Goal: Transaction & Acquisition: Obtain resource

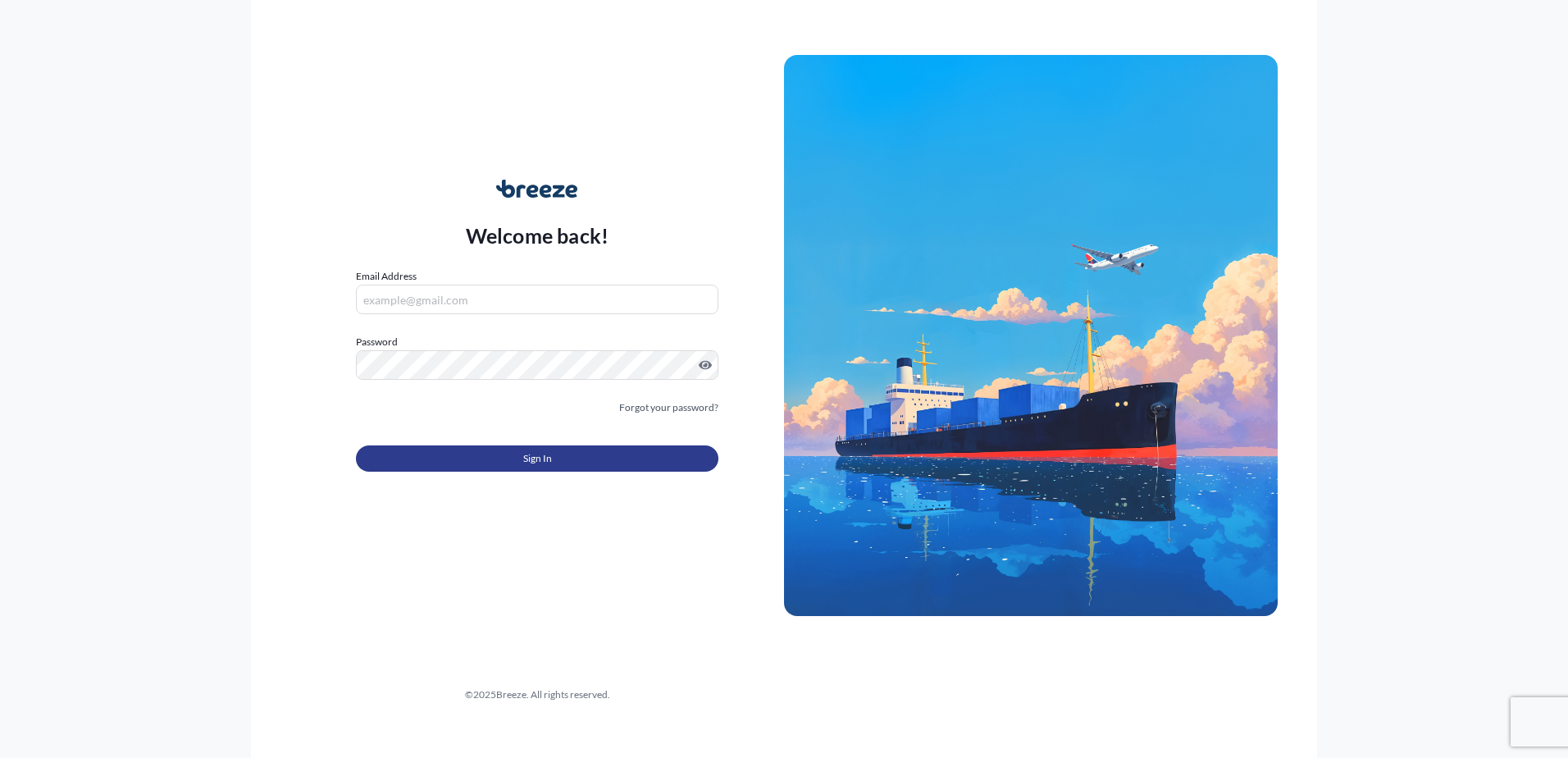
type input "[EMAIL_ADDRESS][DOMAIN_NAME]"
click at [568, 455] on button "Sign In" at bounding box center [537, 458] width 362 height 26
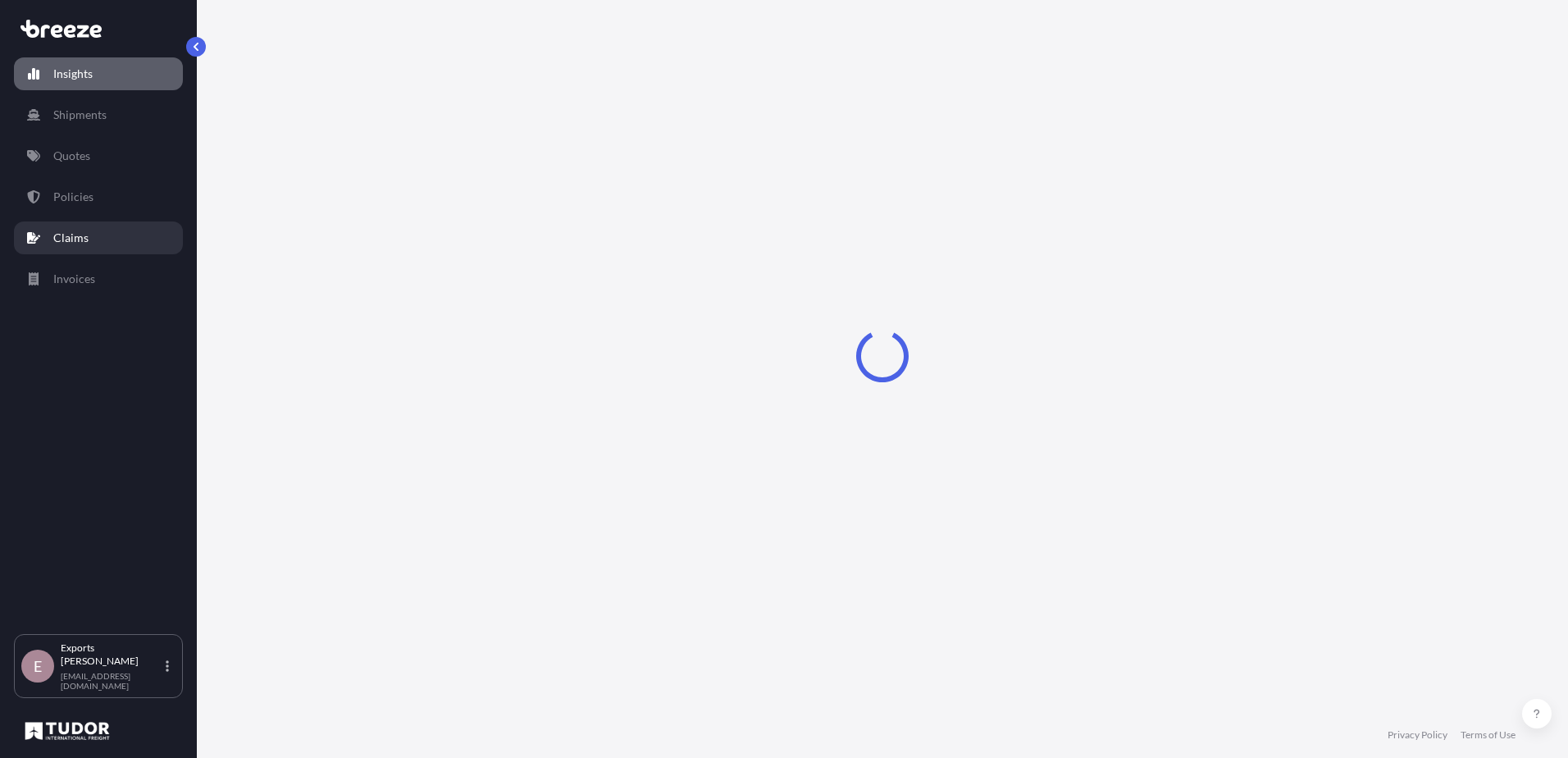
select select "2025"
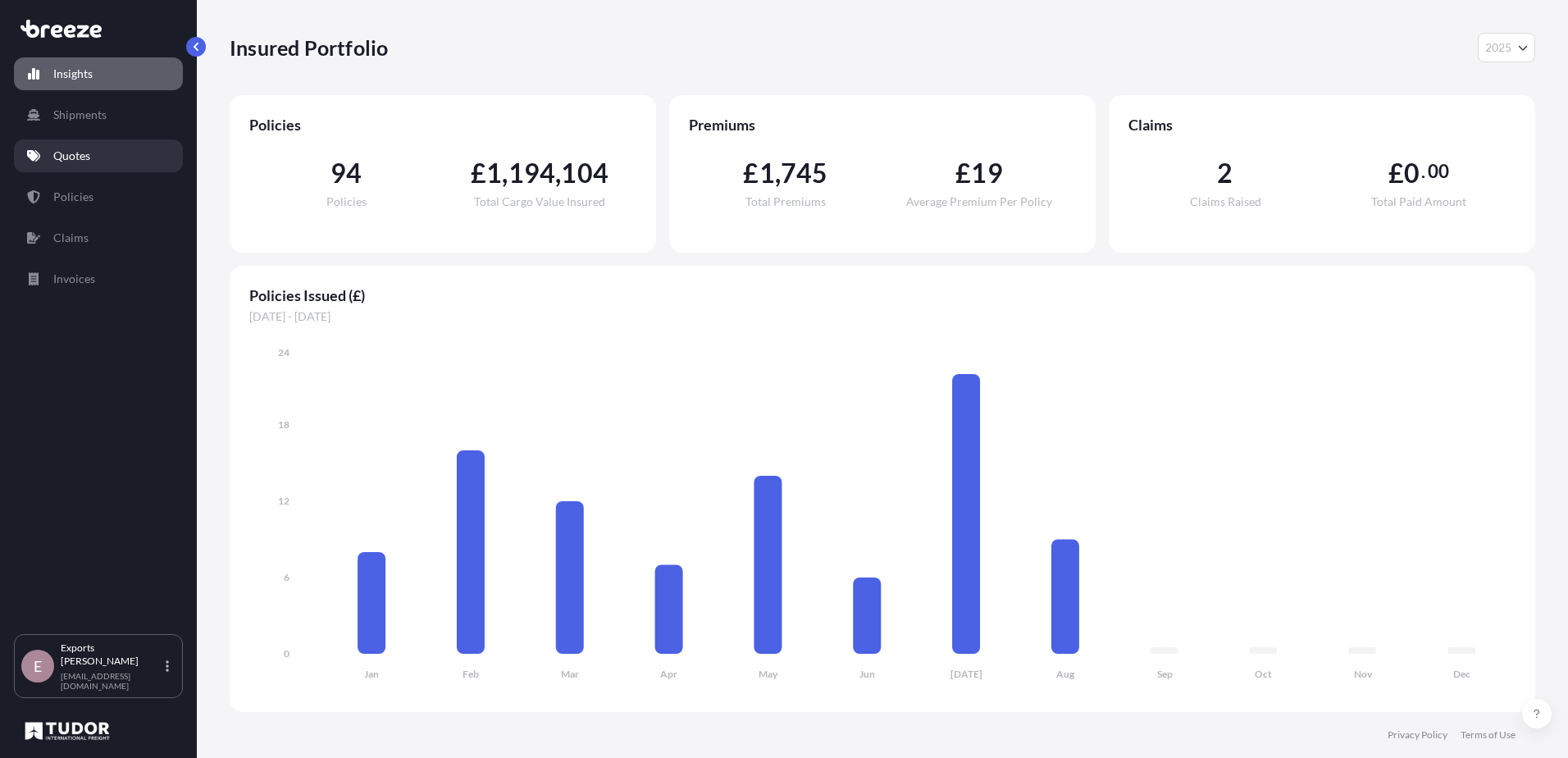
click at [95, 157] on link "Quotes" at bounding box center [98, 155] width 169 height 33
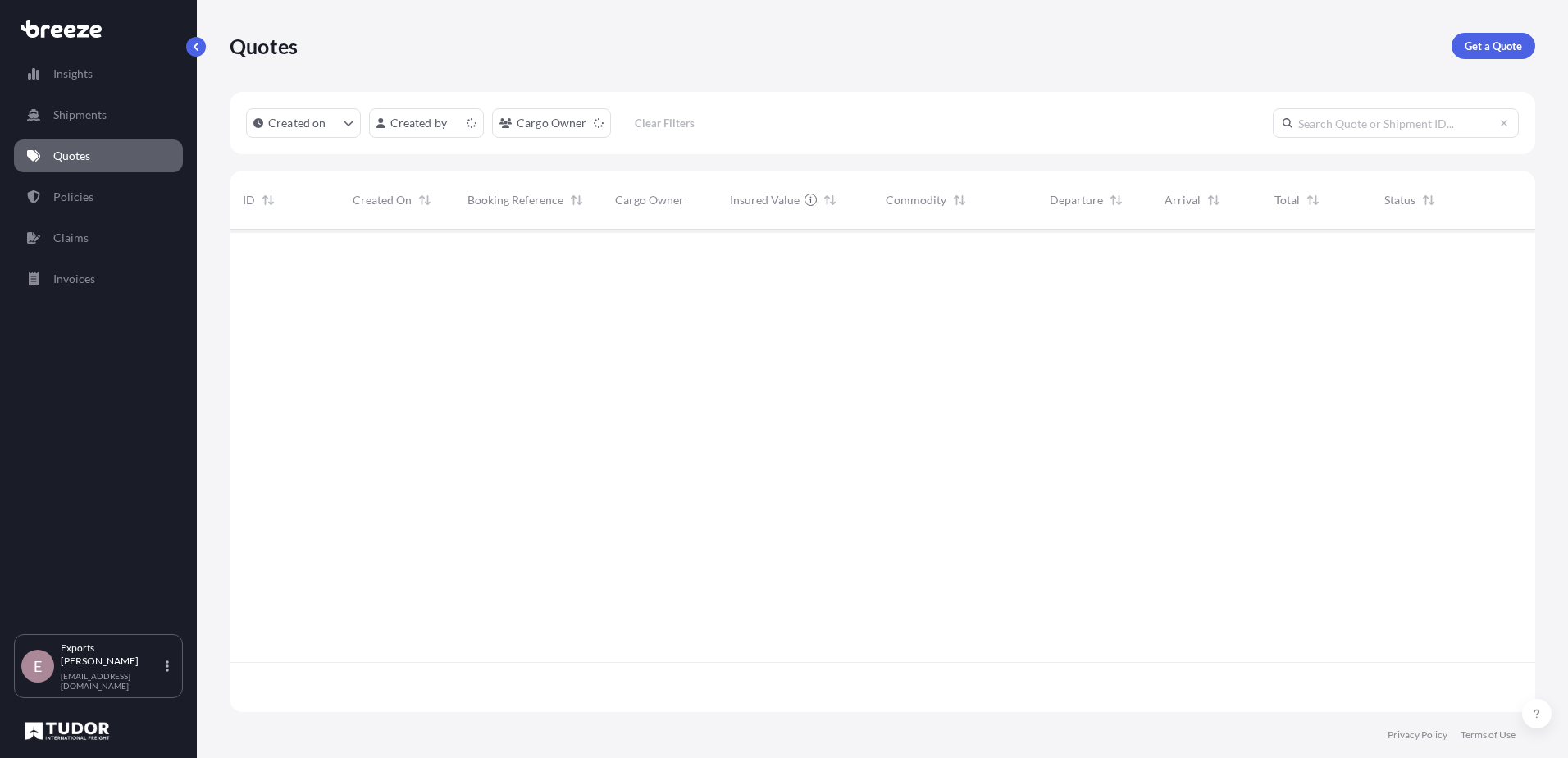
scroll to position [479, 1293]
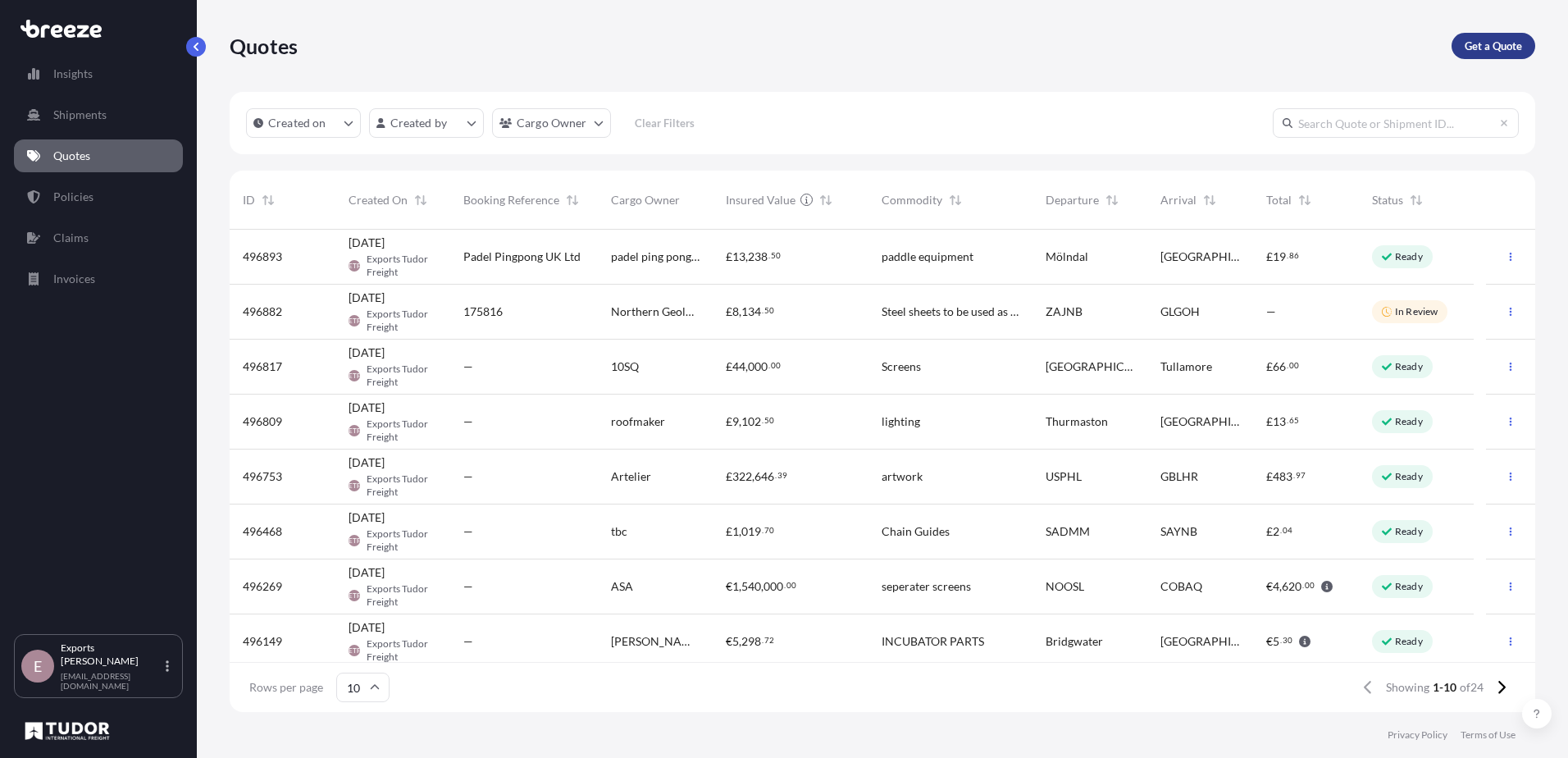
click at [1501, 40] on p "Get a Quote" at bounding box center [1493, 46] width 57 height 16
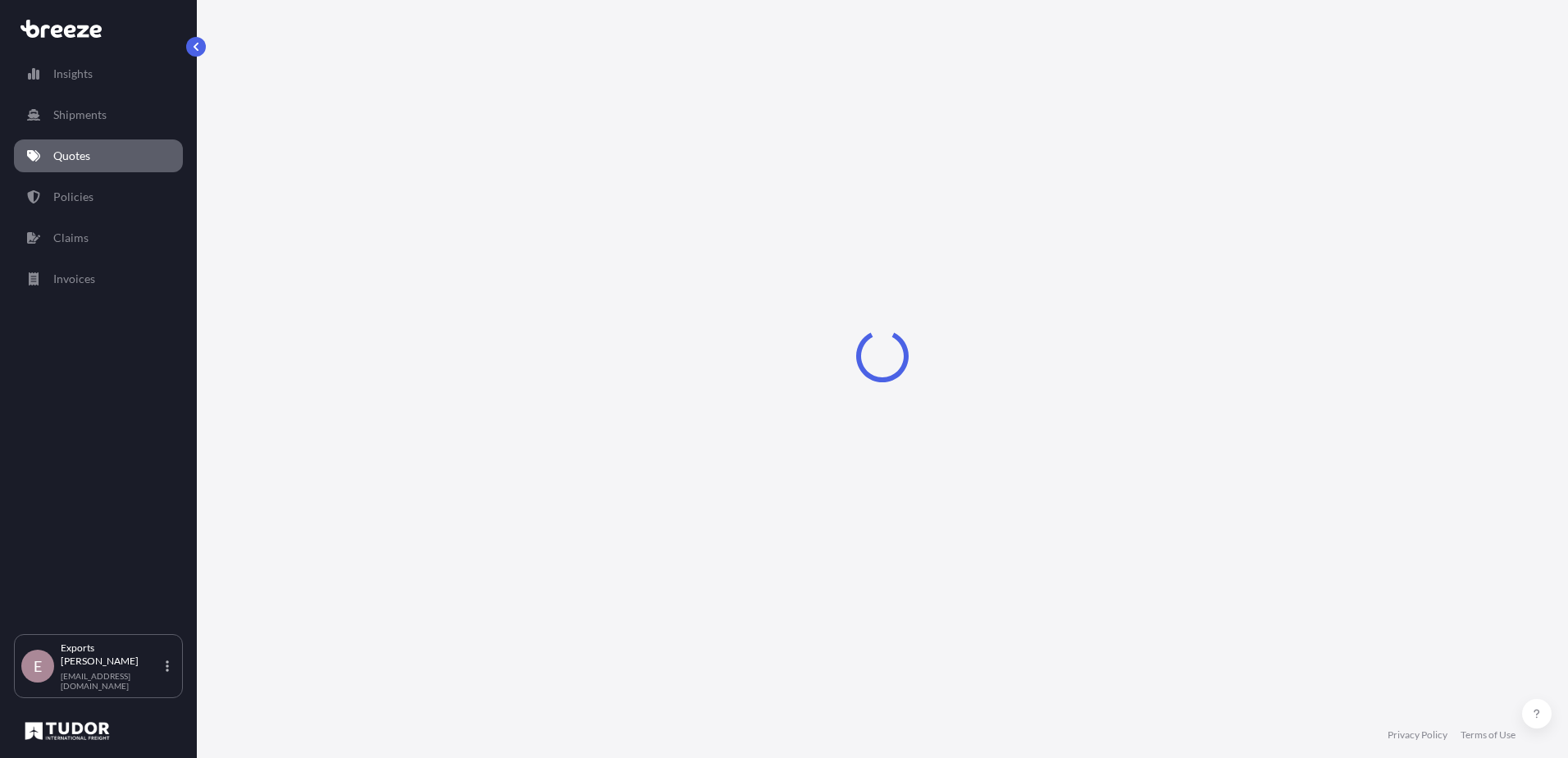
select select "Sea"
select select "1"
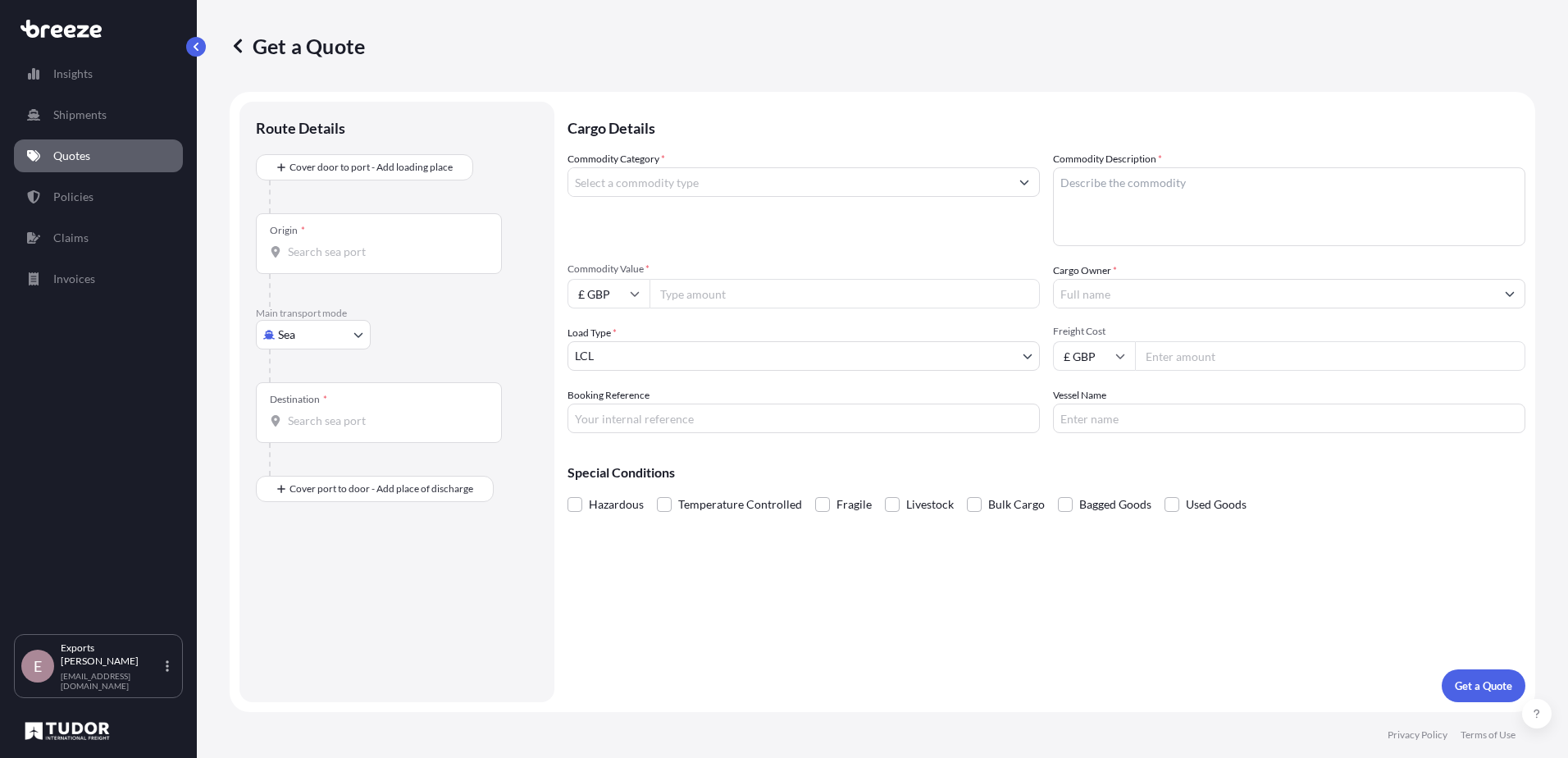
click at [313, 325] on body "Insights Shipments Quotes Policies Claims Invoices E Exports Tudor Freight [EMA…" at bounding box center [784, 379] width 1568 height 758
click at [299, 393] on div "Air" at bounding box center [313, 406] width 102 height 29
select select "Air"
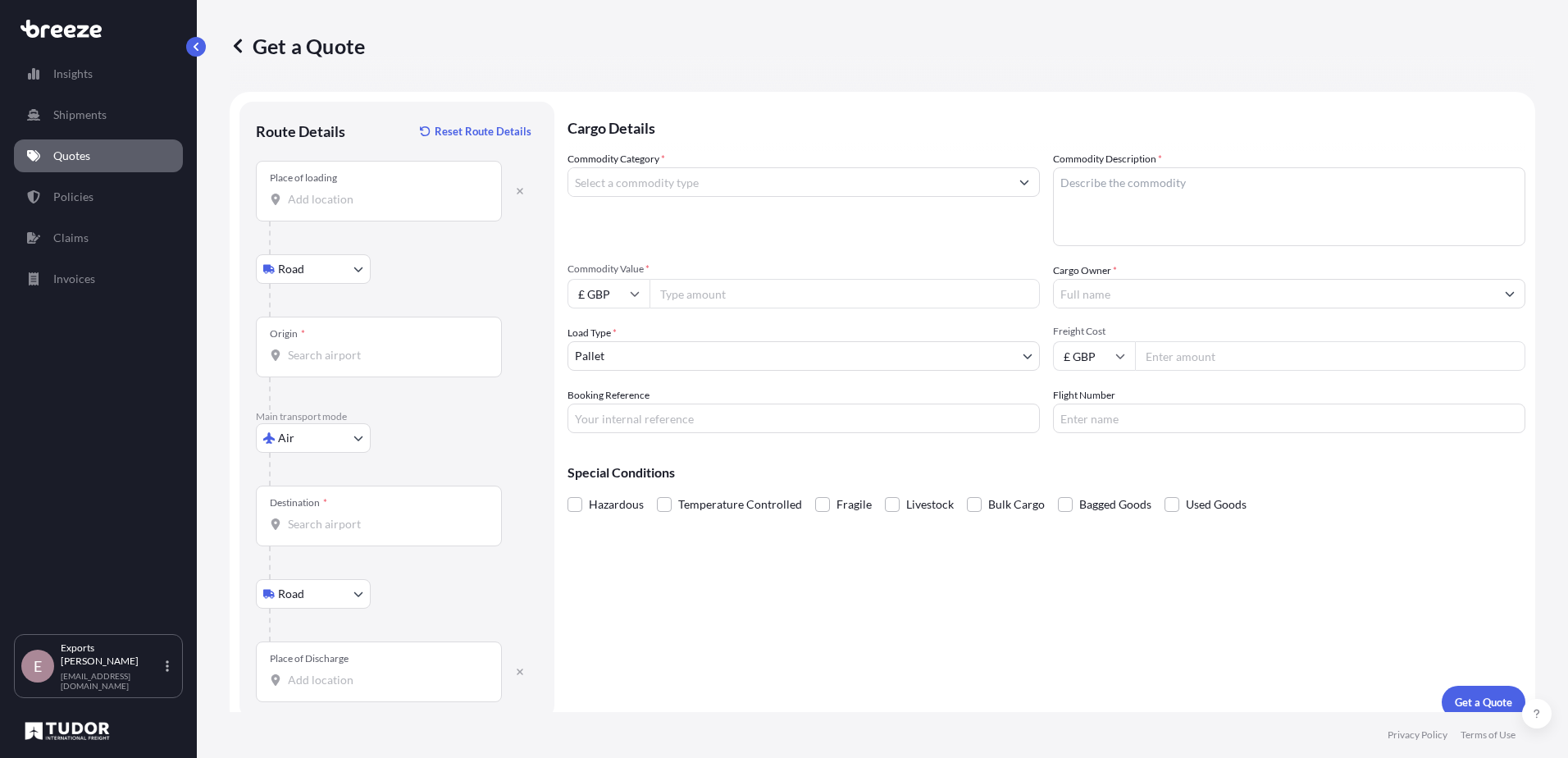
click at [342, 200] on input "Place of loading" at bounding box center [385, 199] width 194 height 16
type input "[GEOGRAPHIC_DATA], [GEOGRAPHIC_DATA]"
click at [336, 339] on div "Origin *" at bounding box center [379, 347] width 246 height 61
click at [336, 347] on input "Origin *" at bounding box center [385, 355] width 194 height 16
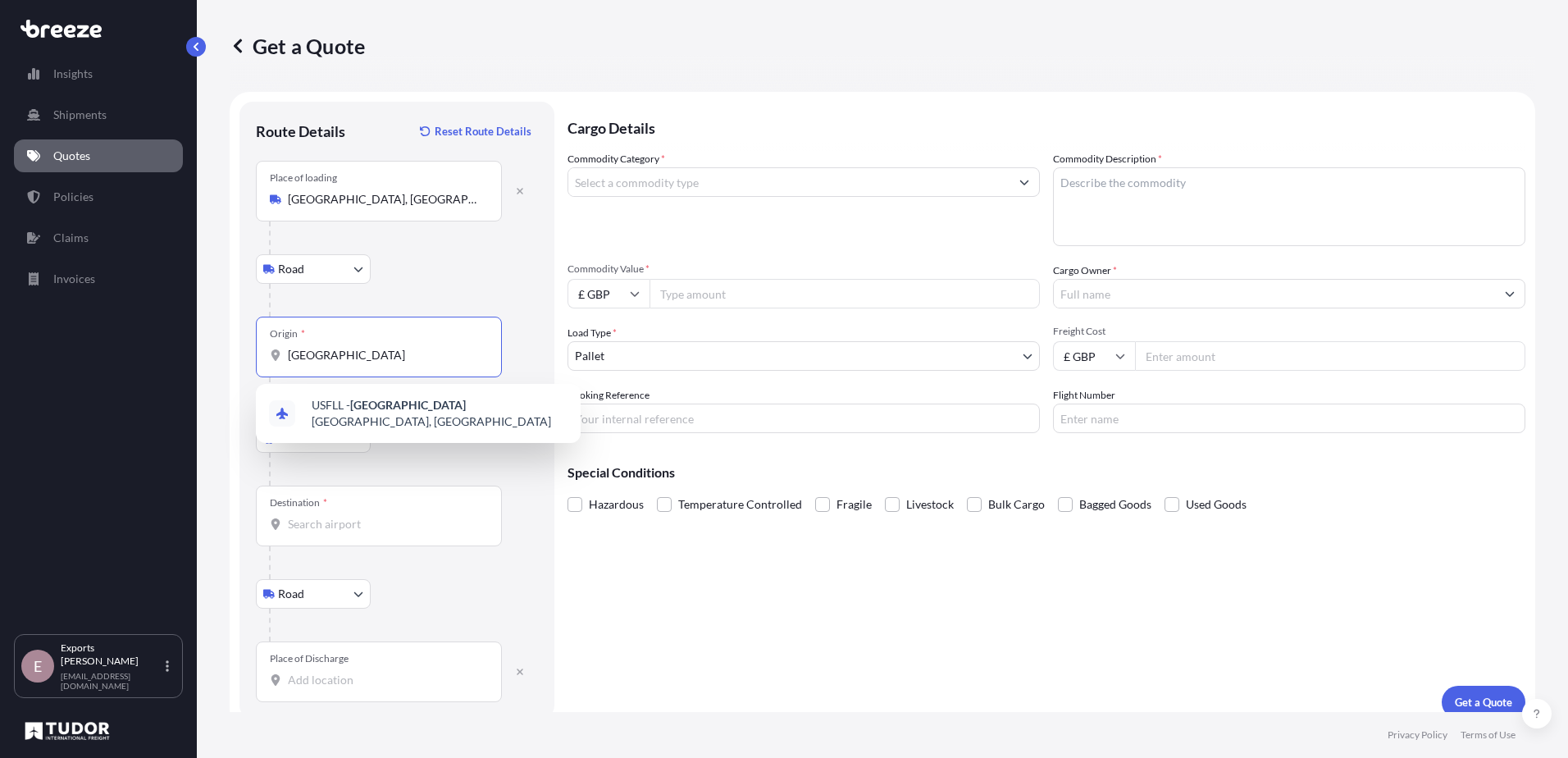
type input "[GEOGRAPHIC_DATA]"
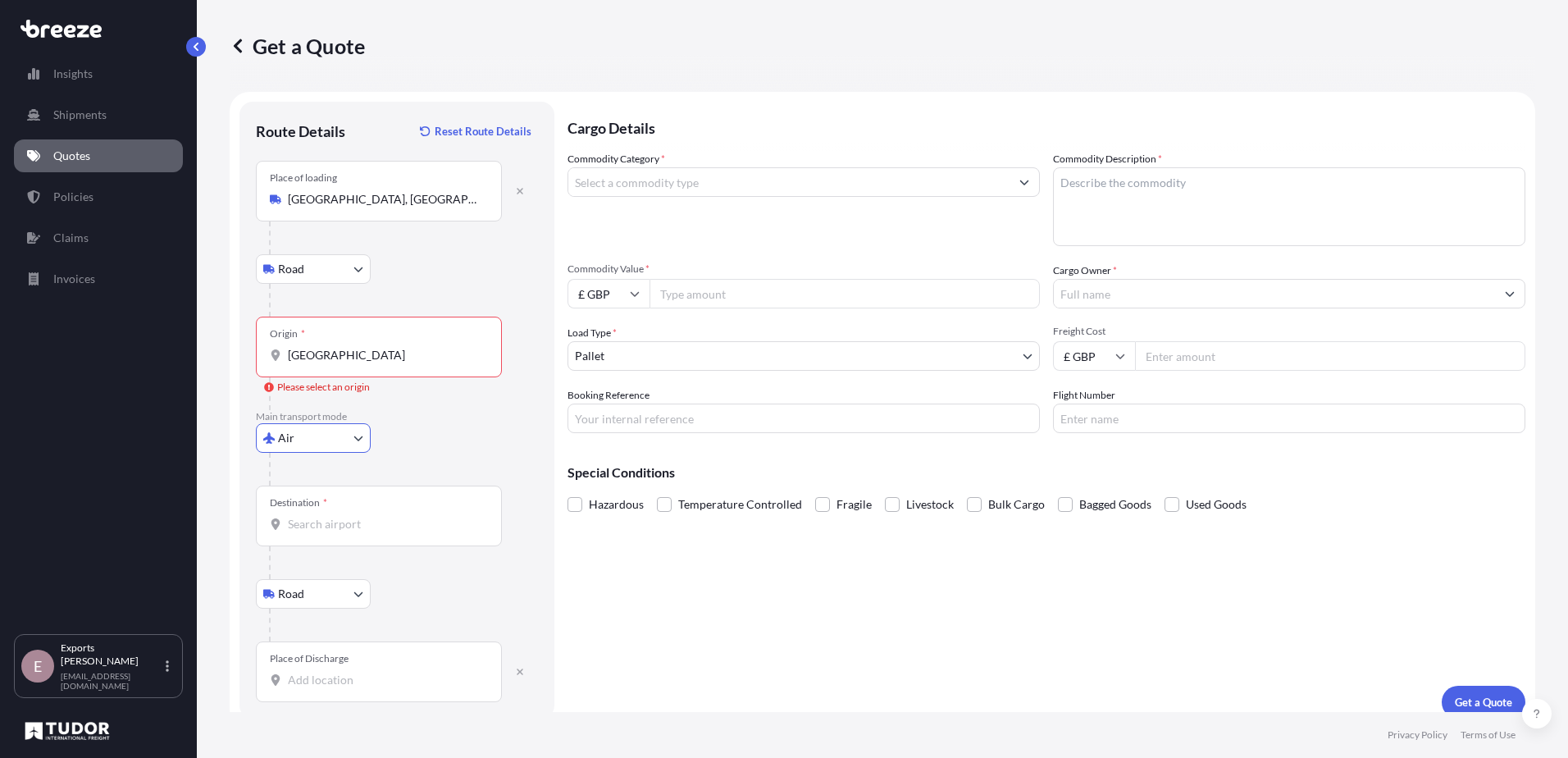
click at [357, 356] on input "[GEOGRAPHIC_DATA]" at bounding box center [385, 355] width 194 height 16
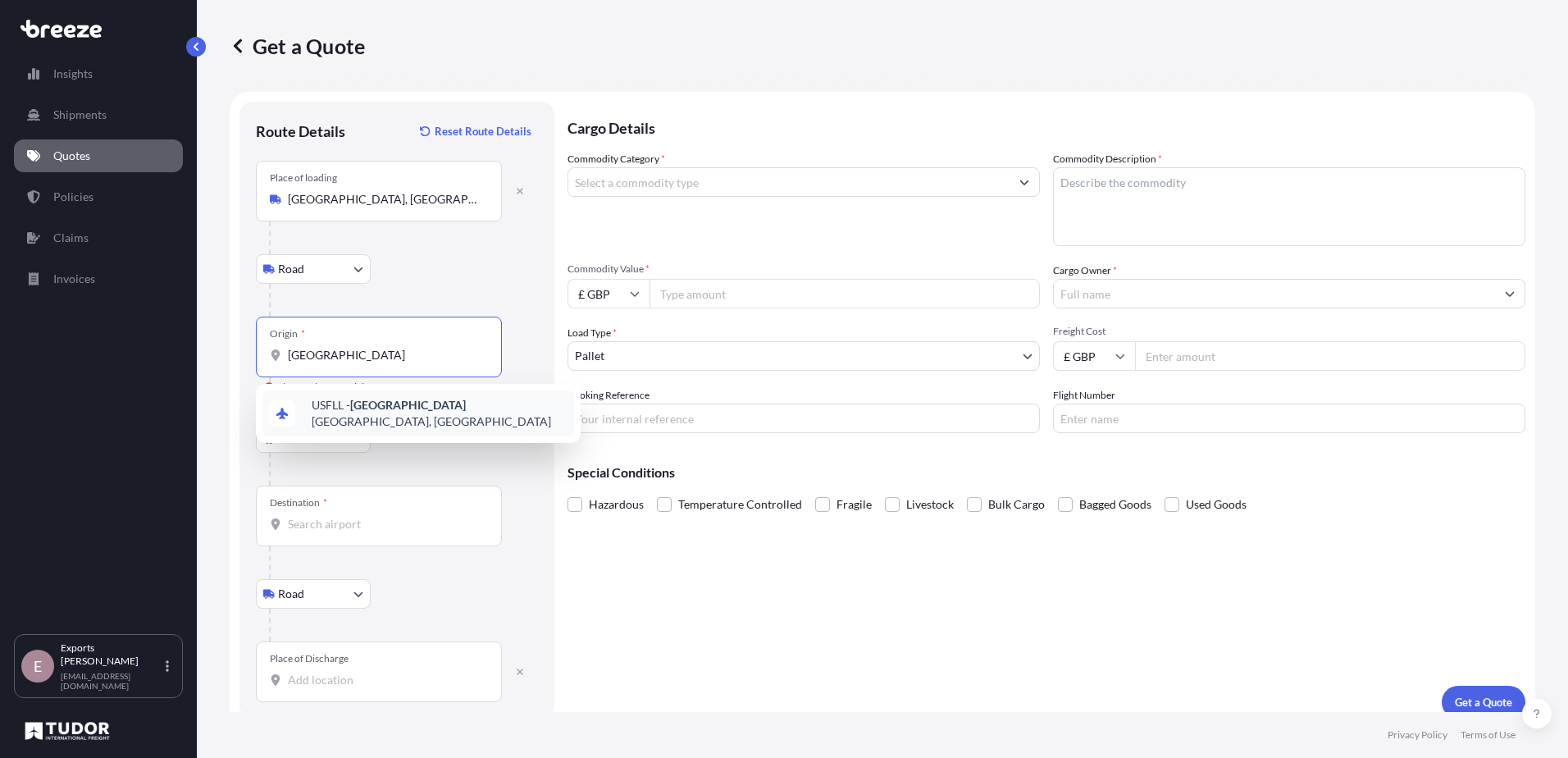
click at [442, 421] on div "USFLL - [GEOGRAPHIC_DATA] [GEOGRAPHIC_DATA], [GEOGRAPHIC_DATA]" at bounding box center [418, 412] width 311 height 46
type input "USFLL - [GEOGRAPHIC_DATA], [GEOGRAPHIC_DATA]"
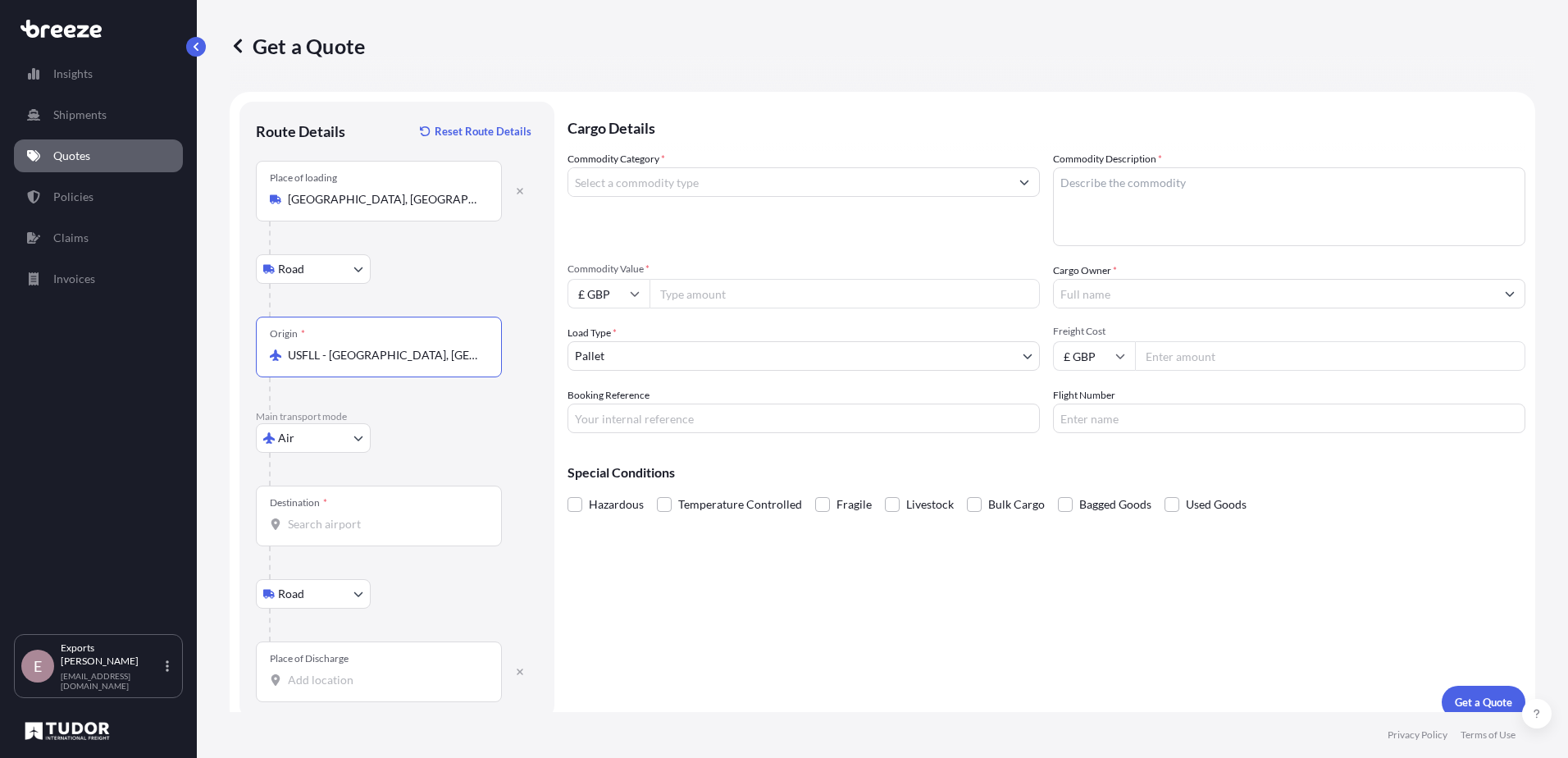
click at [325, 524] on input "Destination *" at bounding box center [385, 524] width 194 height 16
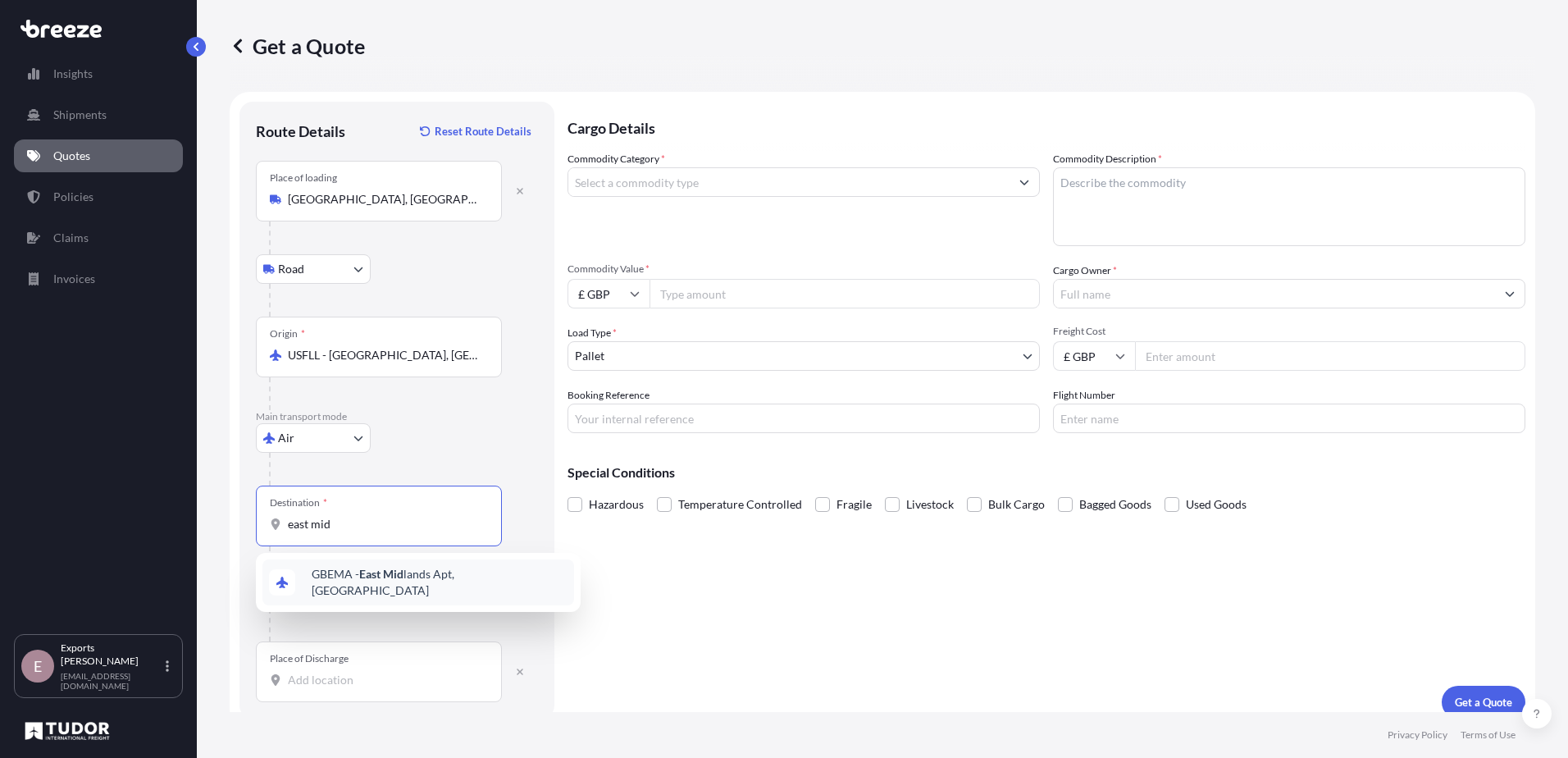
click at [382, 586] on span "GBEMA - East Mid lands Apt, [GEOGRAPHIC_DATA]" at bounding box center [439, 582] width 256 height 33
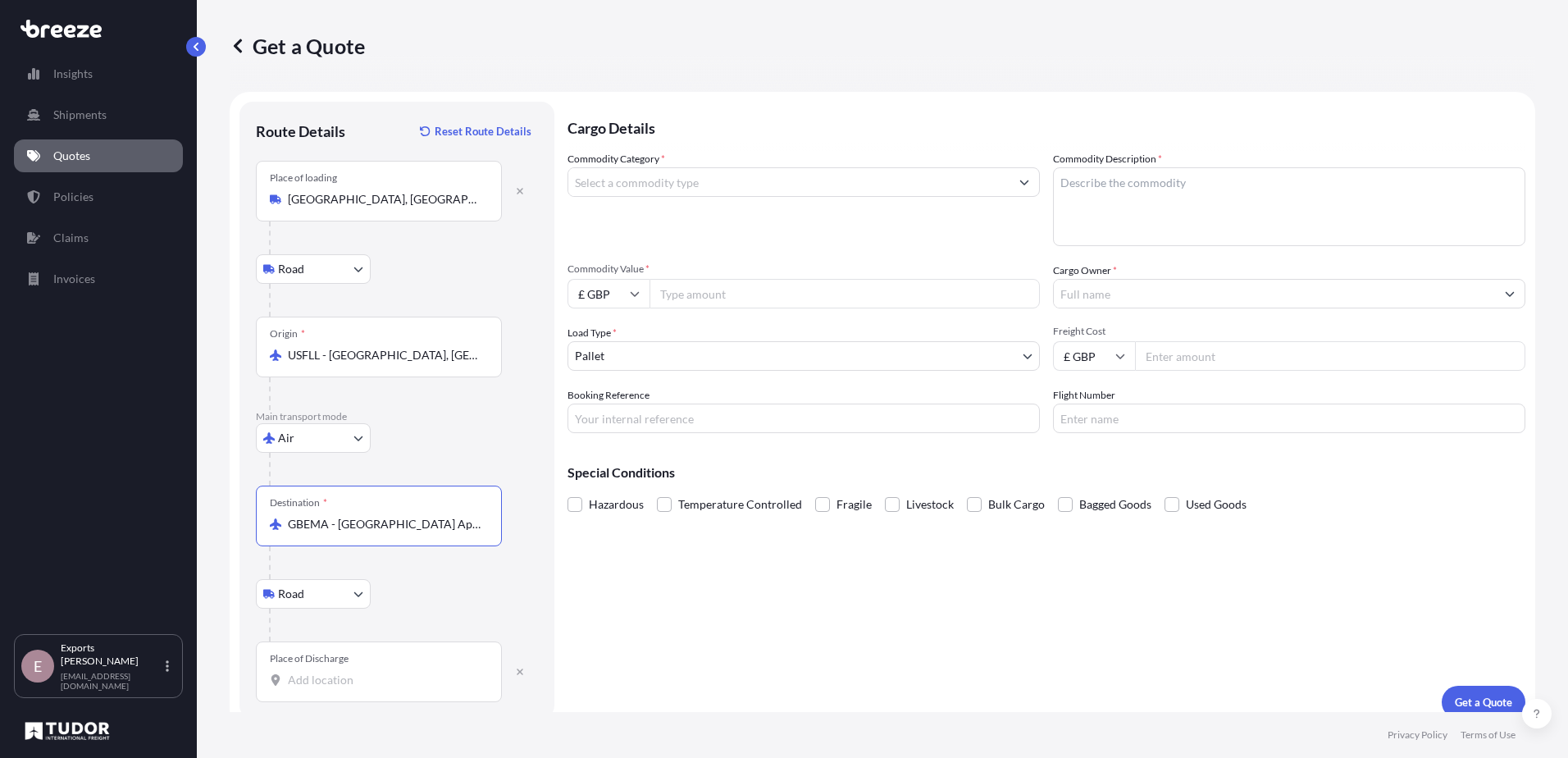
type input "GBEMA - [GEOGRAPHIC_DATA] Apt, [GEOGRAPHIC_DATA]"
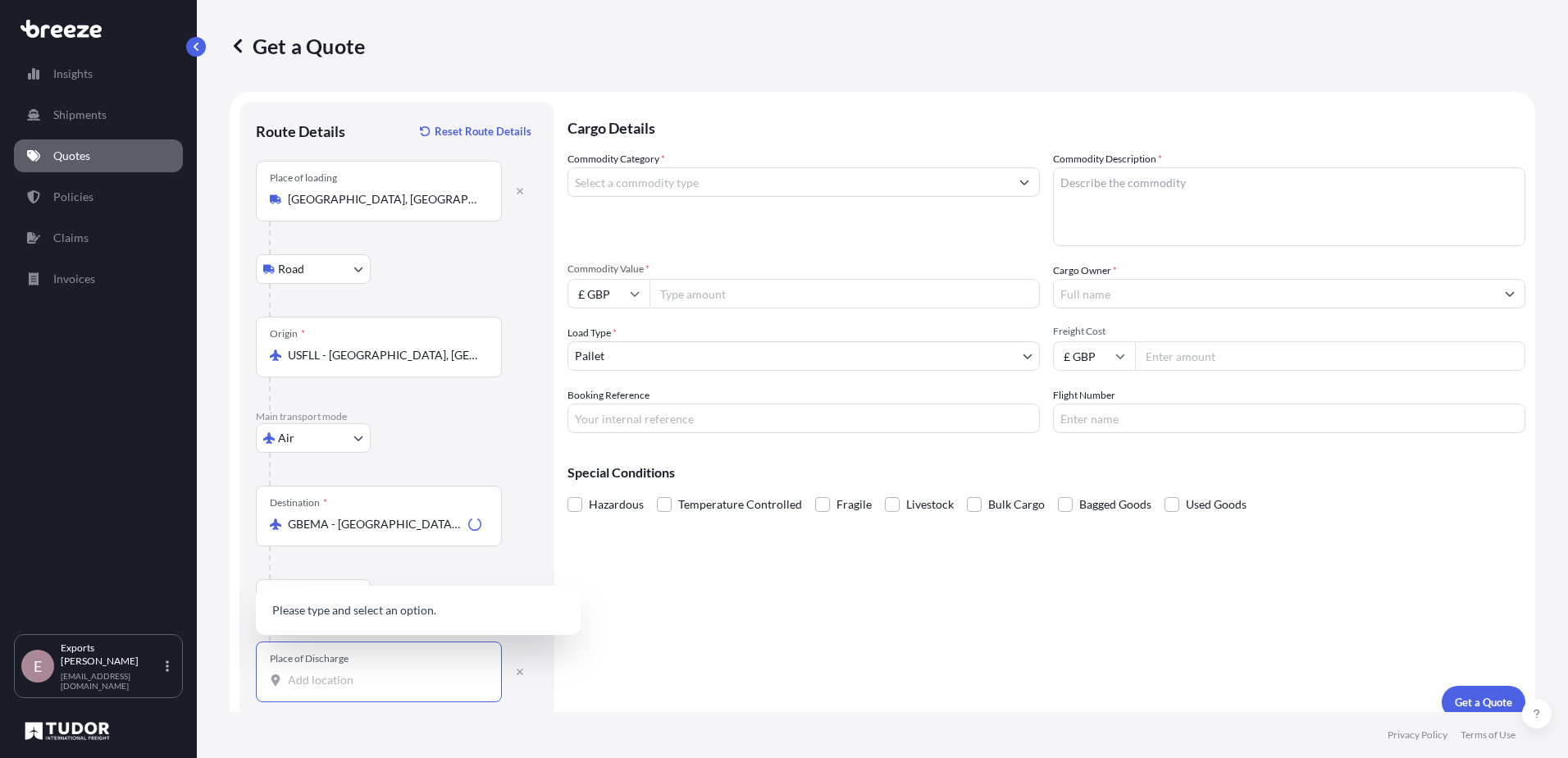
click at [336, 683] on input "Place of Discharge" at bounding box center [385, 680] width 194 height 16
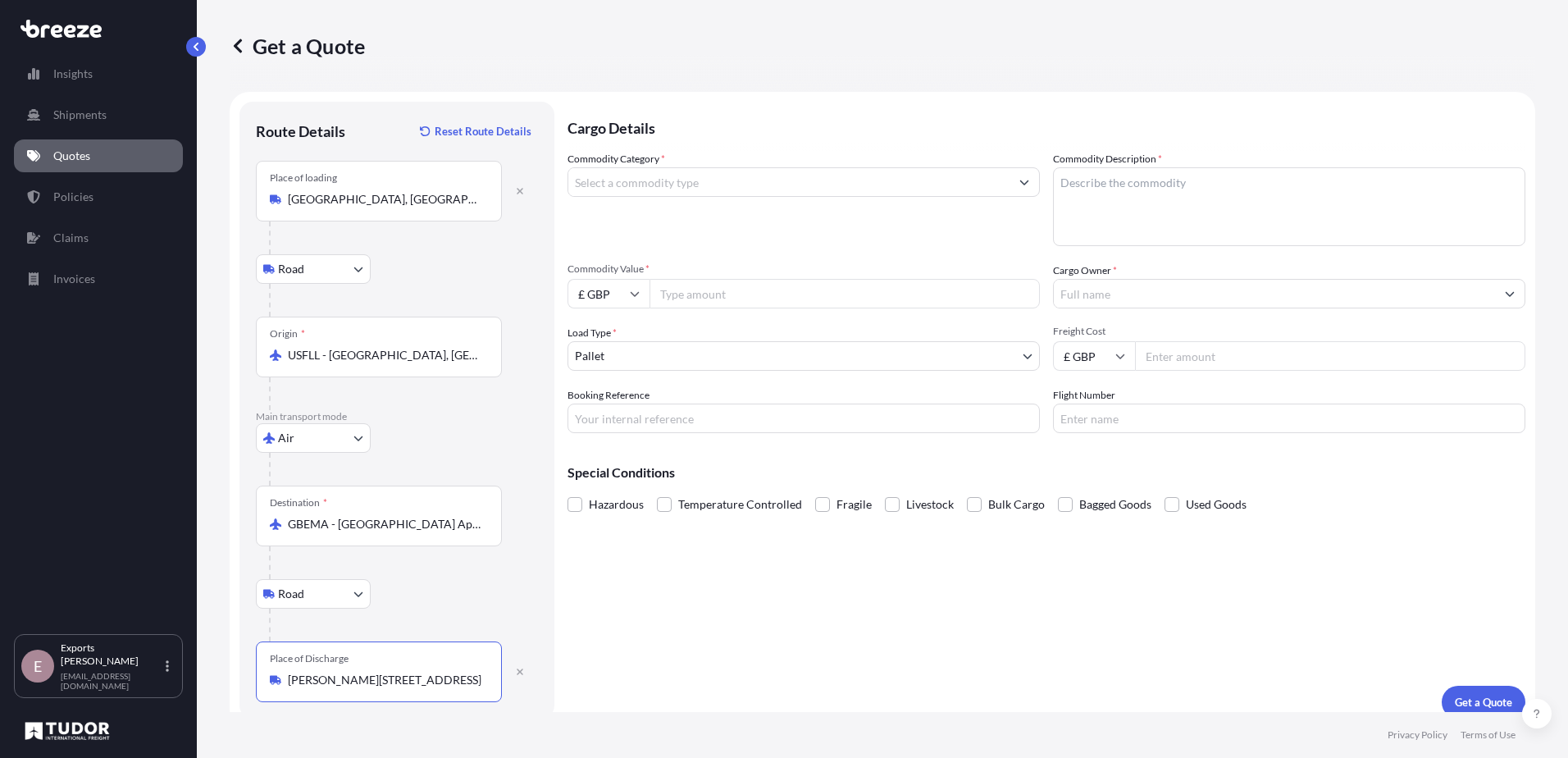
type input "[PERSON_NAME][STREET_ADDRESS]"
click at [651, 186] on input "Commodity Category *" at bounding box center [789, 181] width 441 height 29
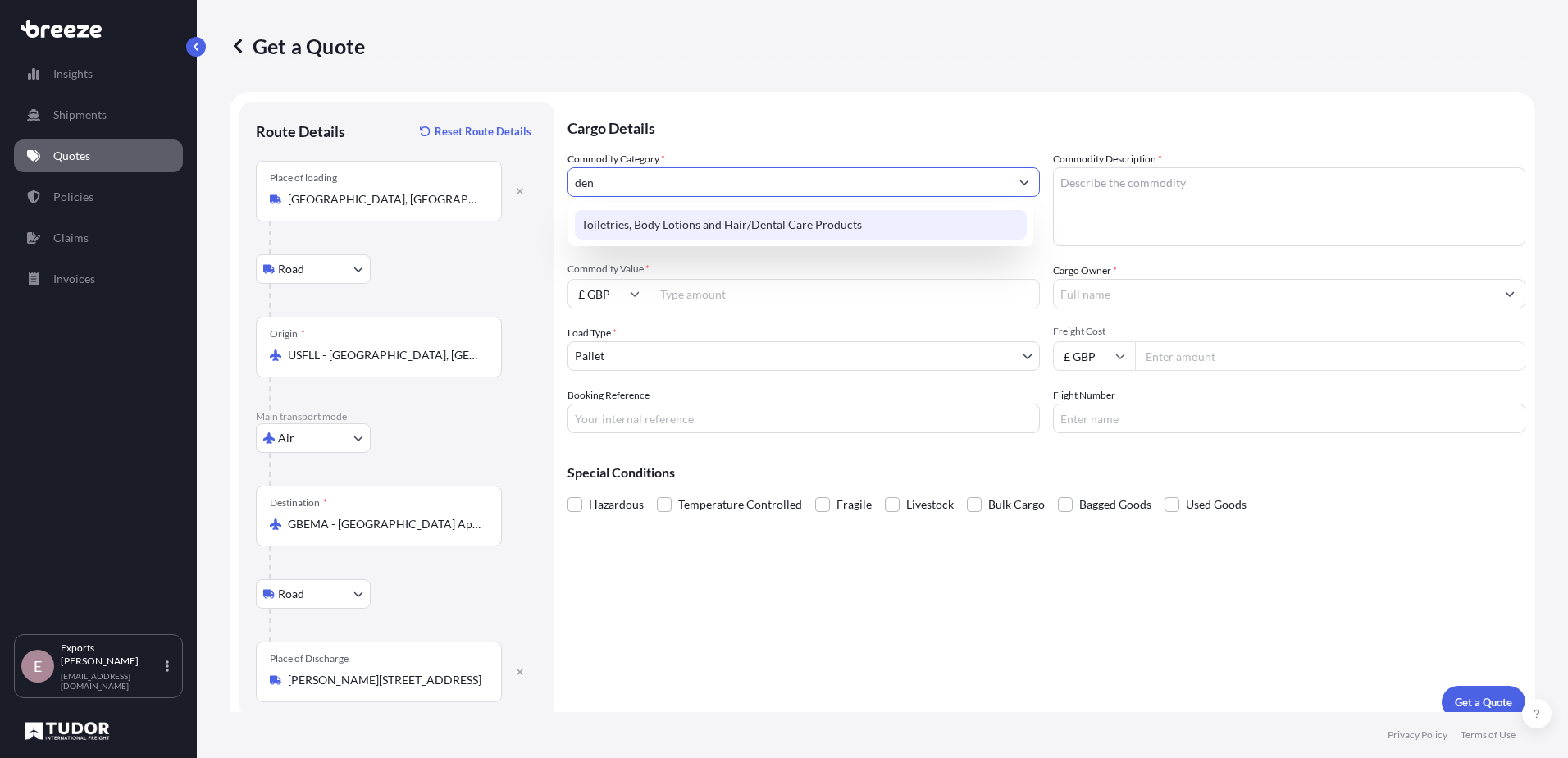
click at [737, 221] on div "Toiletries, Body Lotions and Hair/Dental Care Products" at bounding box center [801, 224] width 452 height 29
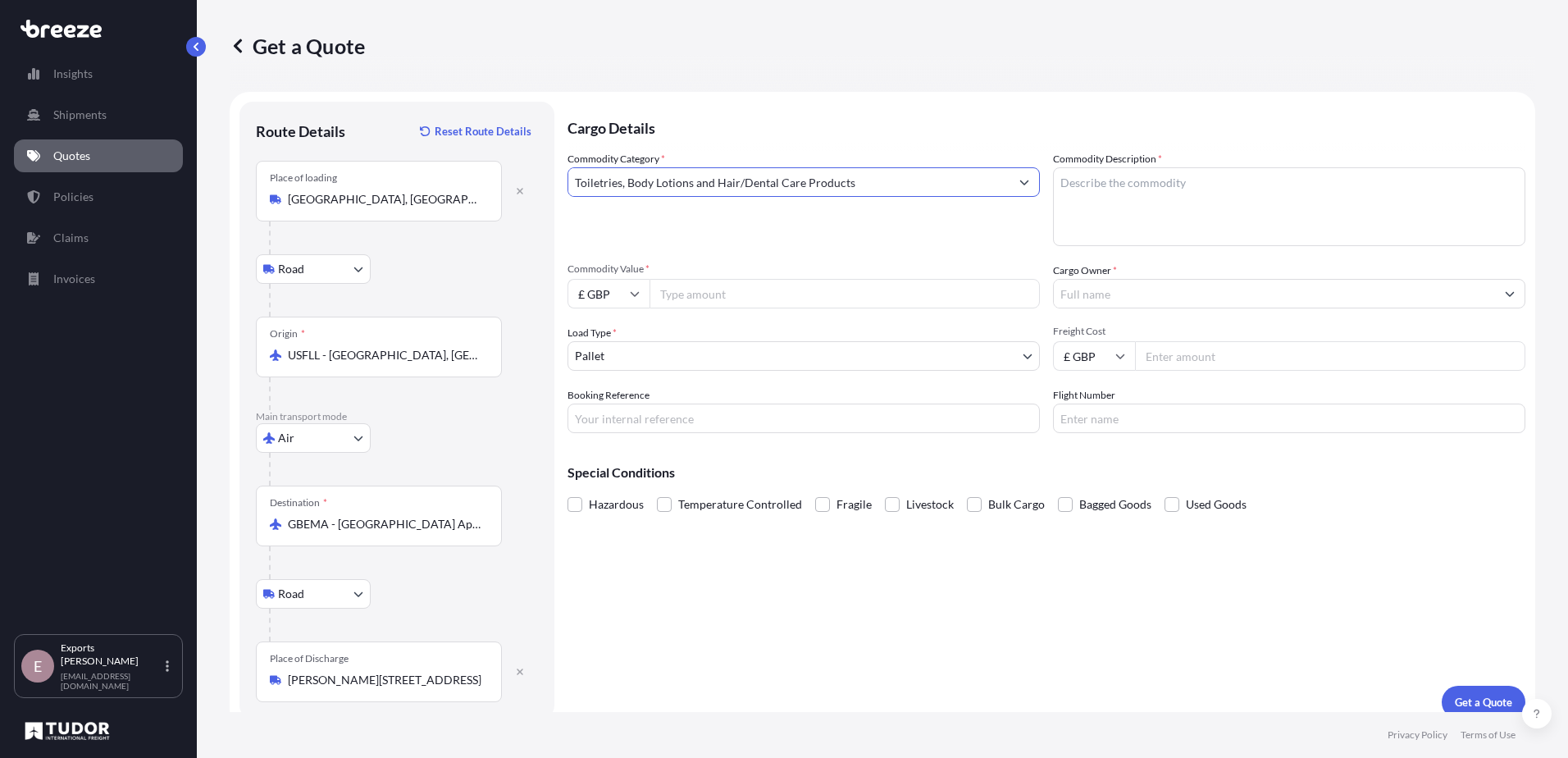
type input "Toiletries, Body Lotions and Hair/Dental Care Products"
click at [1099, 196] on textarea "Commodity Description *" at bounding box center [1289, 206] width 472 height 79
type textarea "[MEDICAL_DATA] gel"
click at [705, 287] on input "Commodity Value *" at bounding box center [844, 293] width 390 height 29
type input "2"
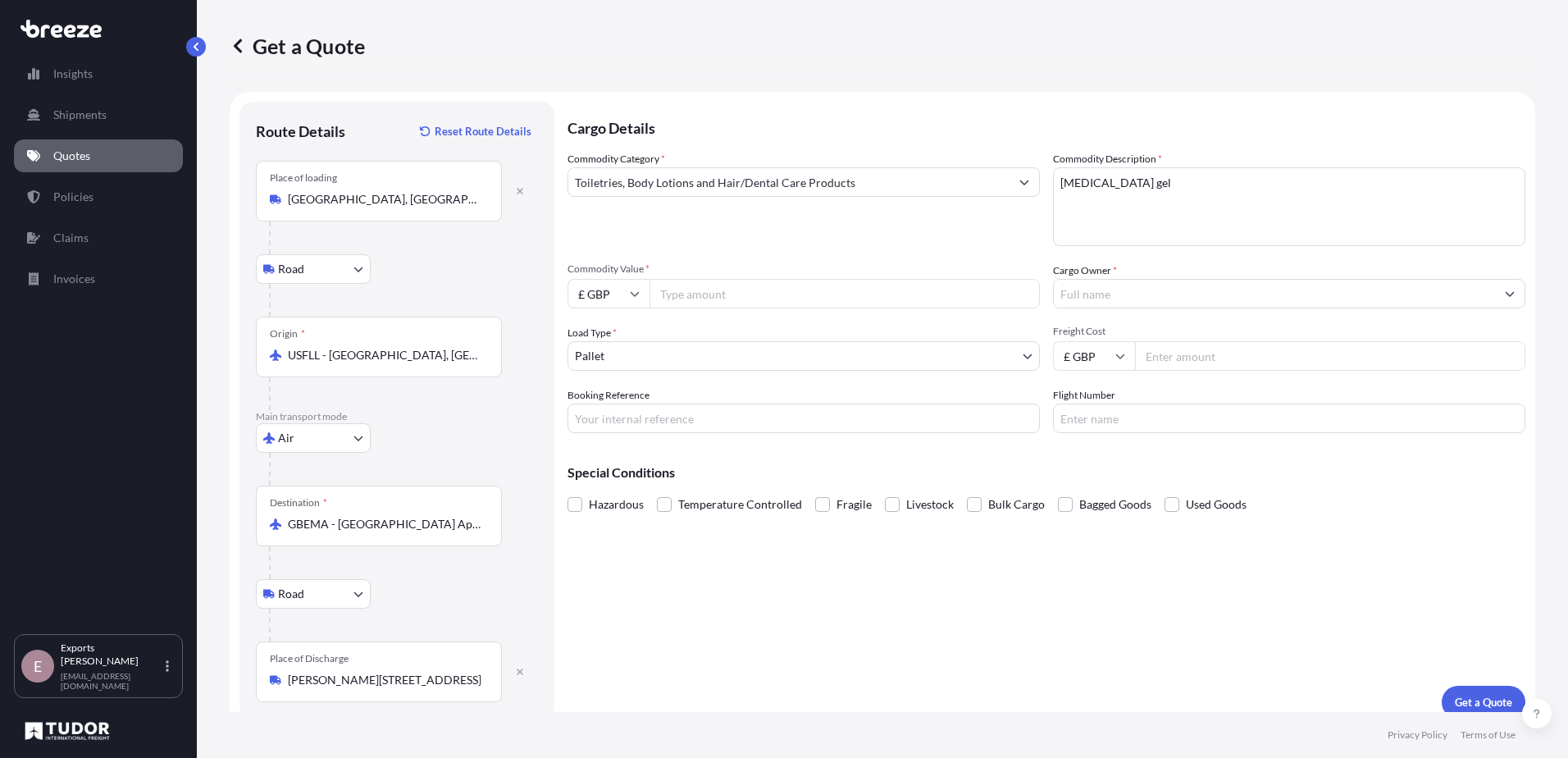
click at [574, 290] on input "£ GBP" at bounding box center [609, 293] width 82 height 29
click at [601, 409] on div "$ USD" at bounding box center [608, 407] width 69 height 31
type input "$ USD"
click at [699, 297] on input "Commodity Value *" at bounding box center [844, 293] width 390 height 29
type input "9800"
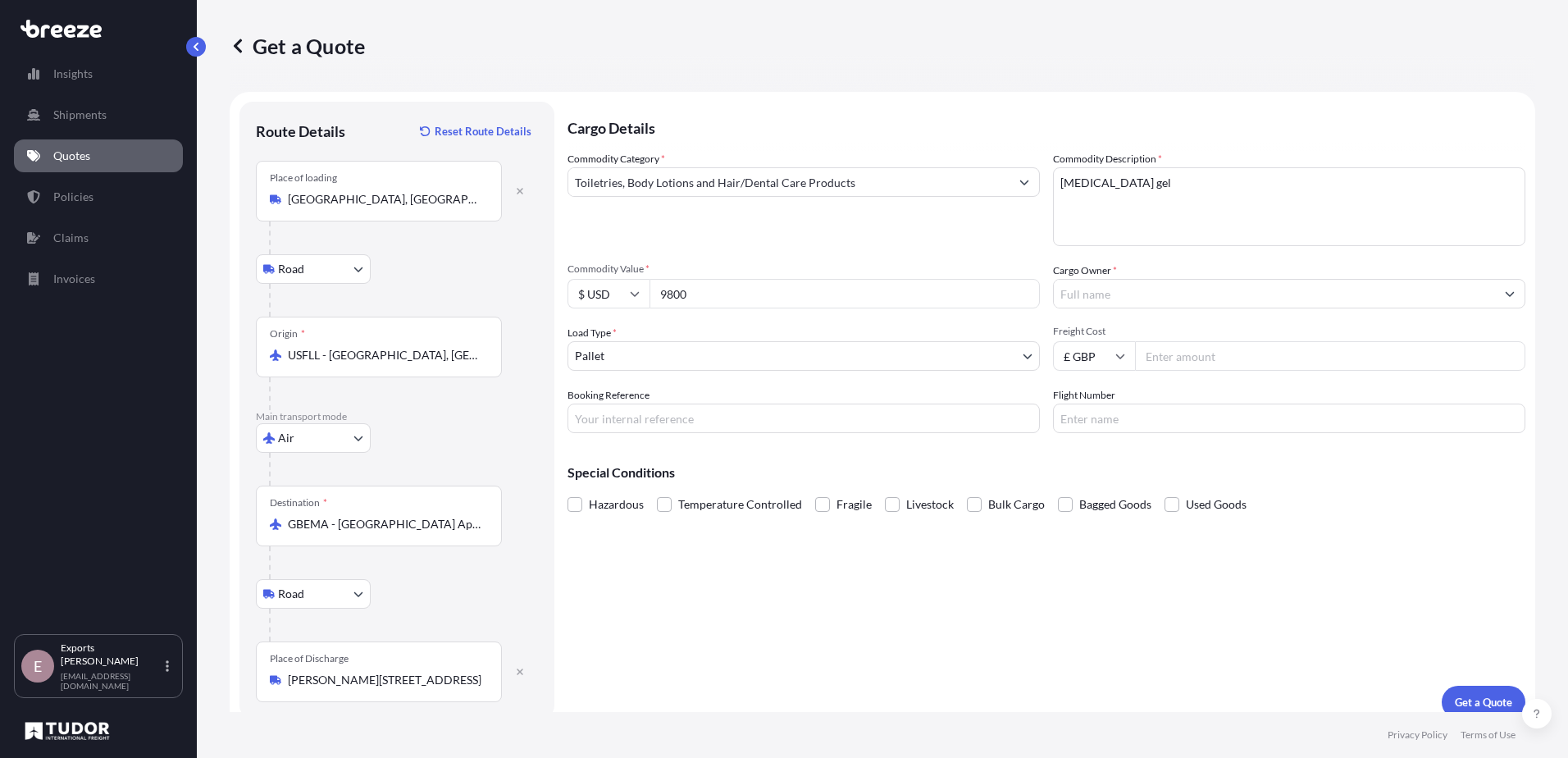
click at [1108, 304] on input "Cargo Owner *" at bounding box center [1274, 293] width 441 height 29
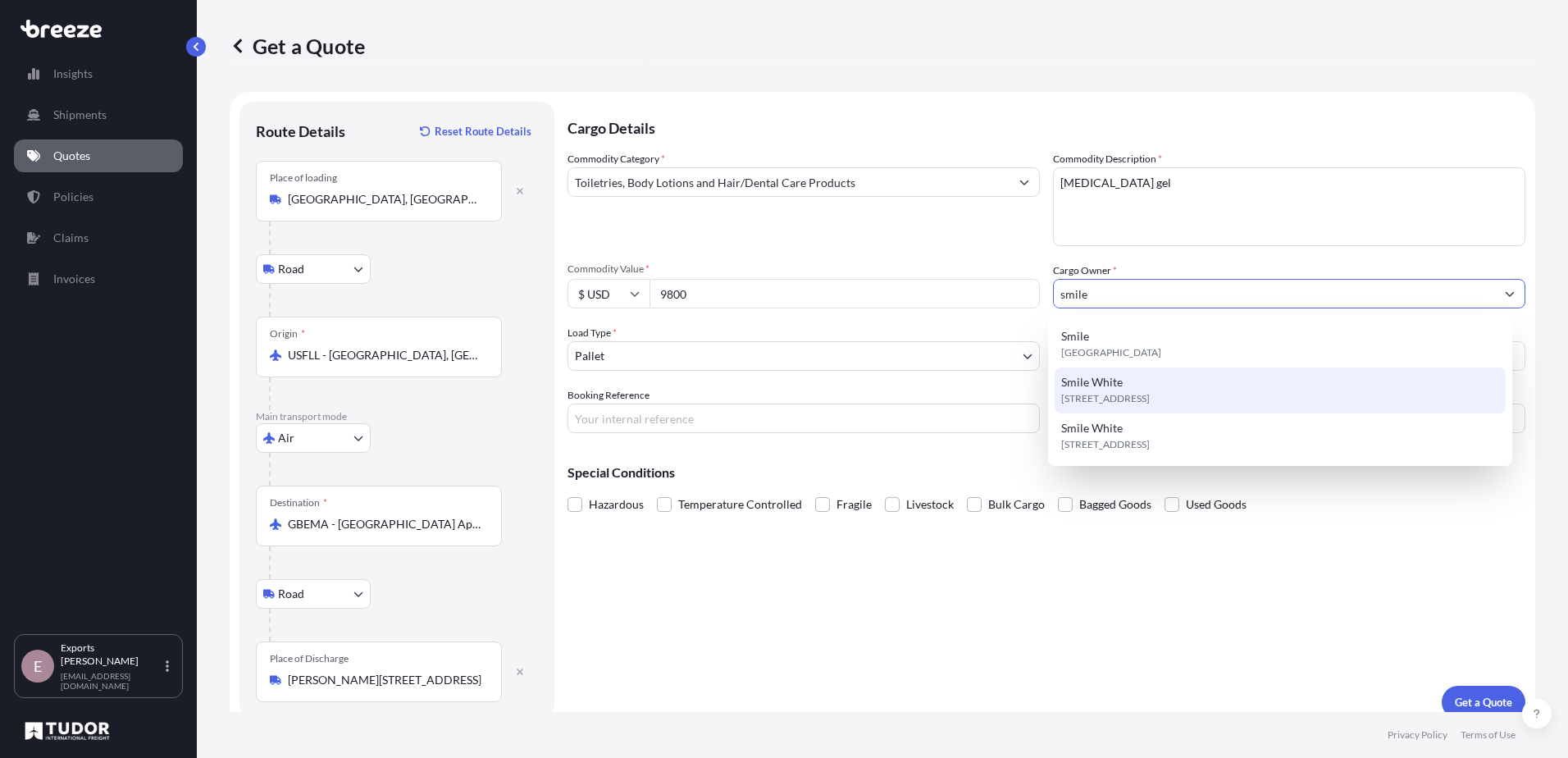
click at [1126, 389] on div "[STREET_ADDRESS]" at bounding box center [1281, 390] width 452 height 46
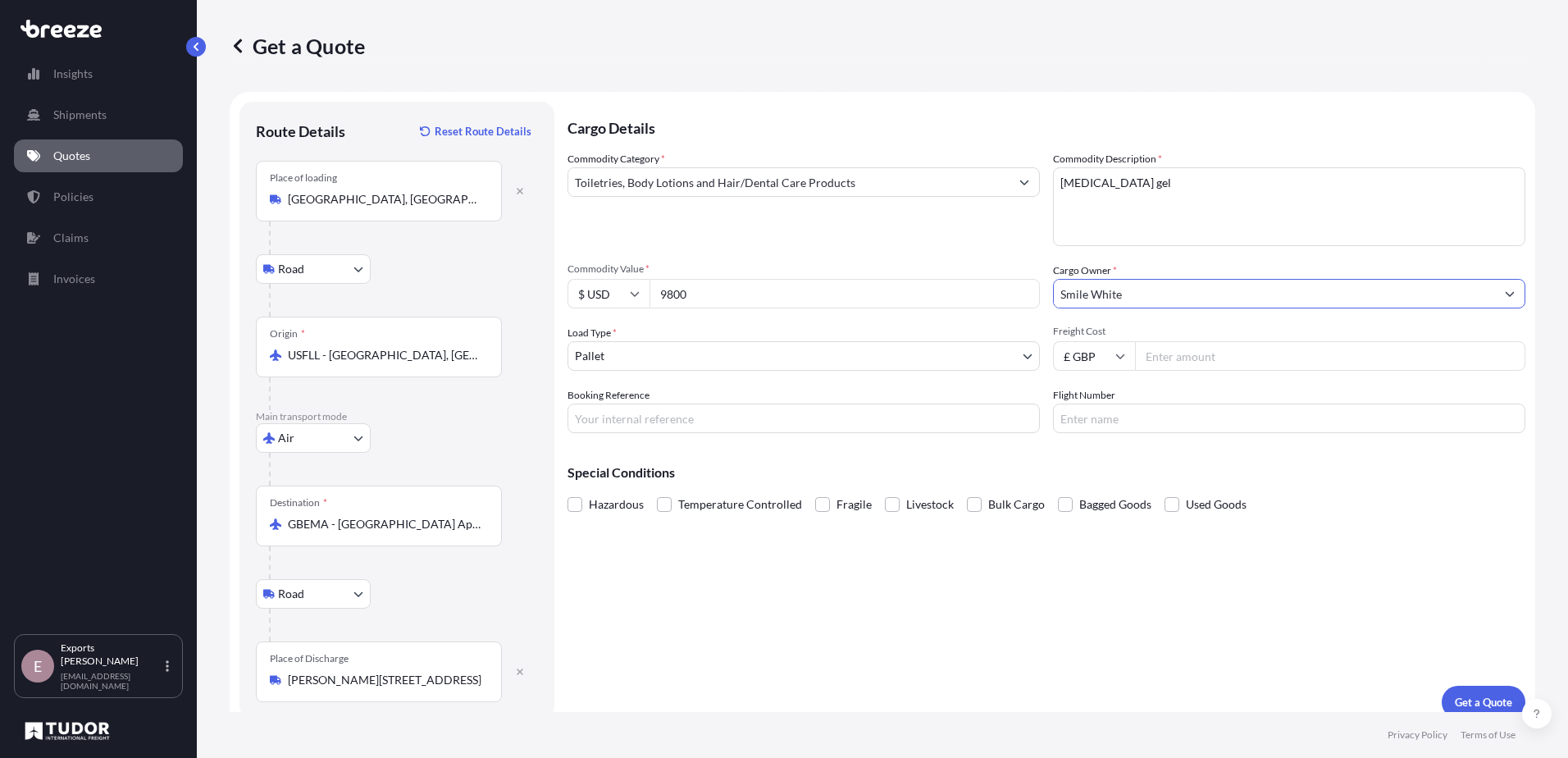
type input "Smile White"
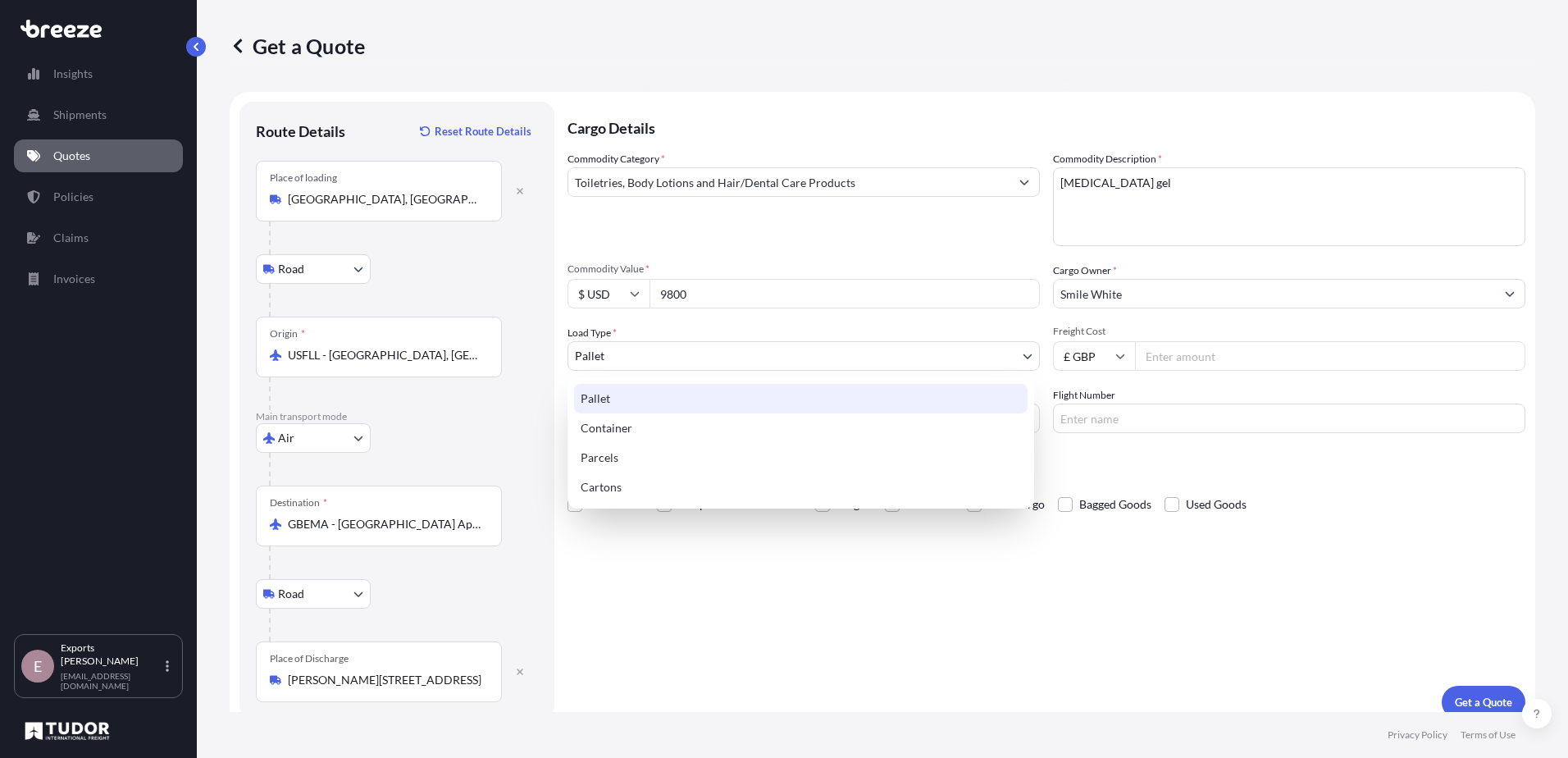
click at [950, 357] on body "13 options available. 0 options available. 3 options available. Insights Shipme…" at bounding box center [784, 379] width 1568 height 758
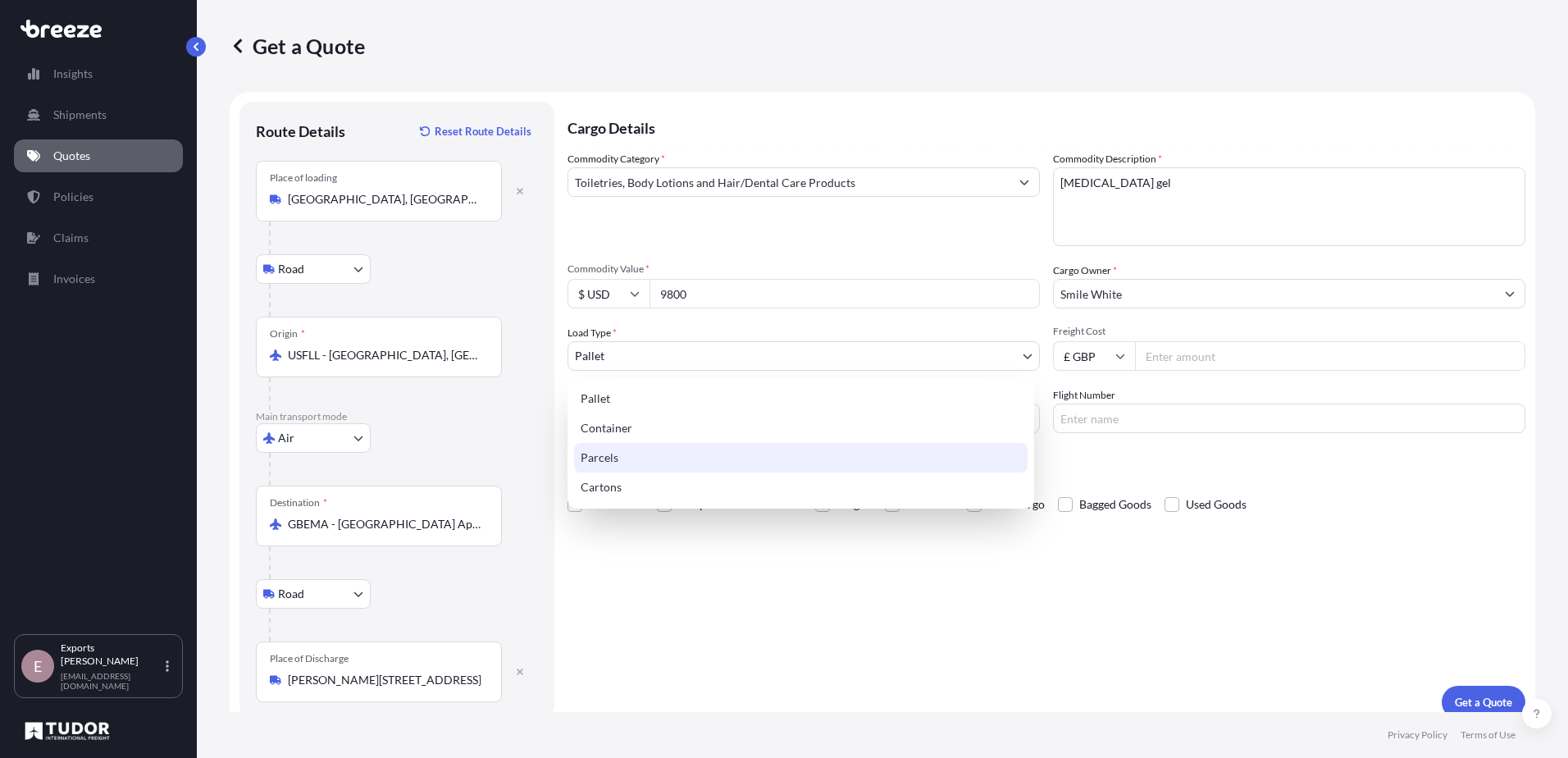
click at [632, 456] on div "Parcels" at bounding box center [801, 457] width 453 height 29
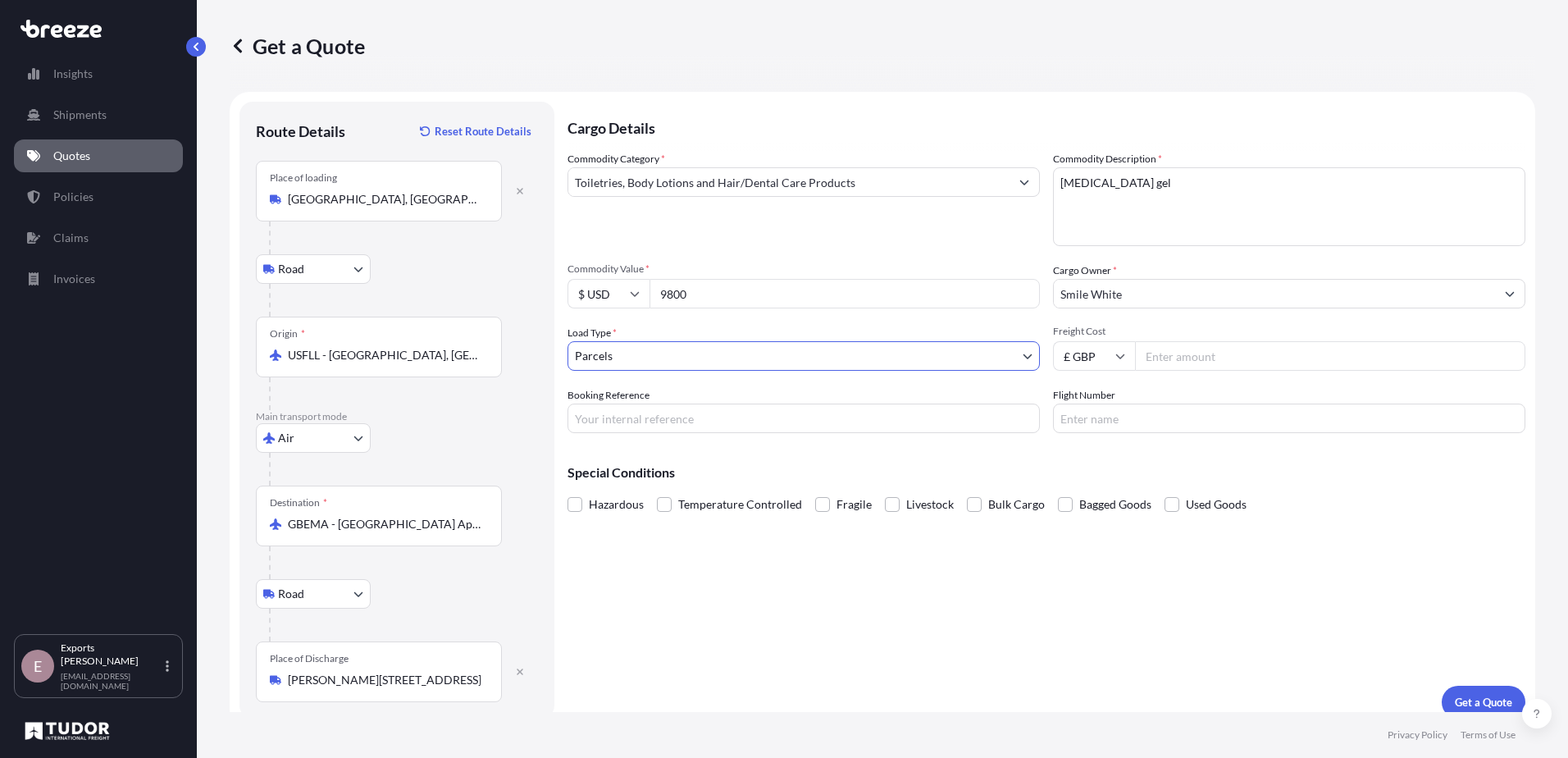
click at [642, 358] on body "3 options available. Insights Shipments Quotes Policies Claims Invoices E Expor…" at bounding box center [784, 379] width 1568 height 758
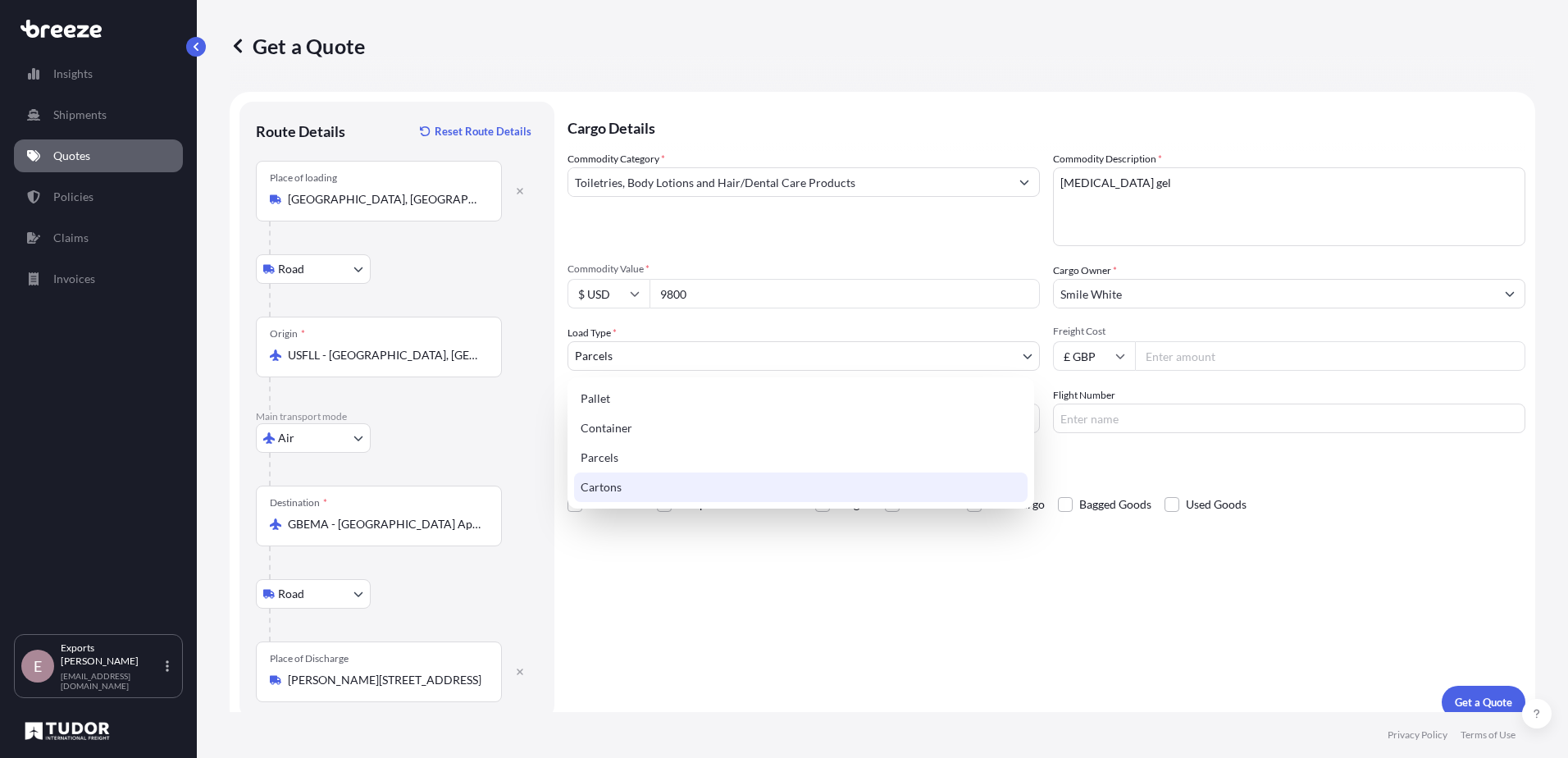
click at [639, 478] on div "Cartons" at bounding box center [801, 487] width 453 height 29
select select "4"
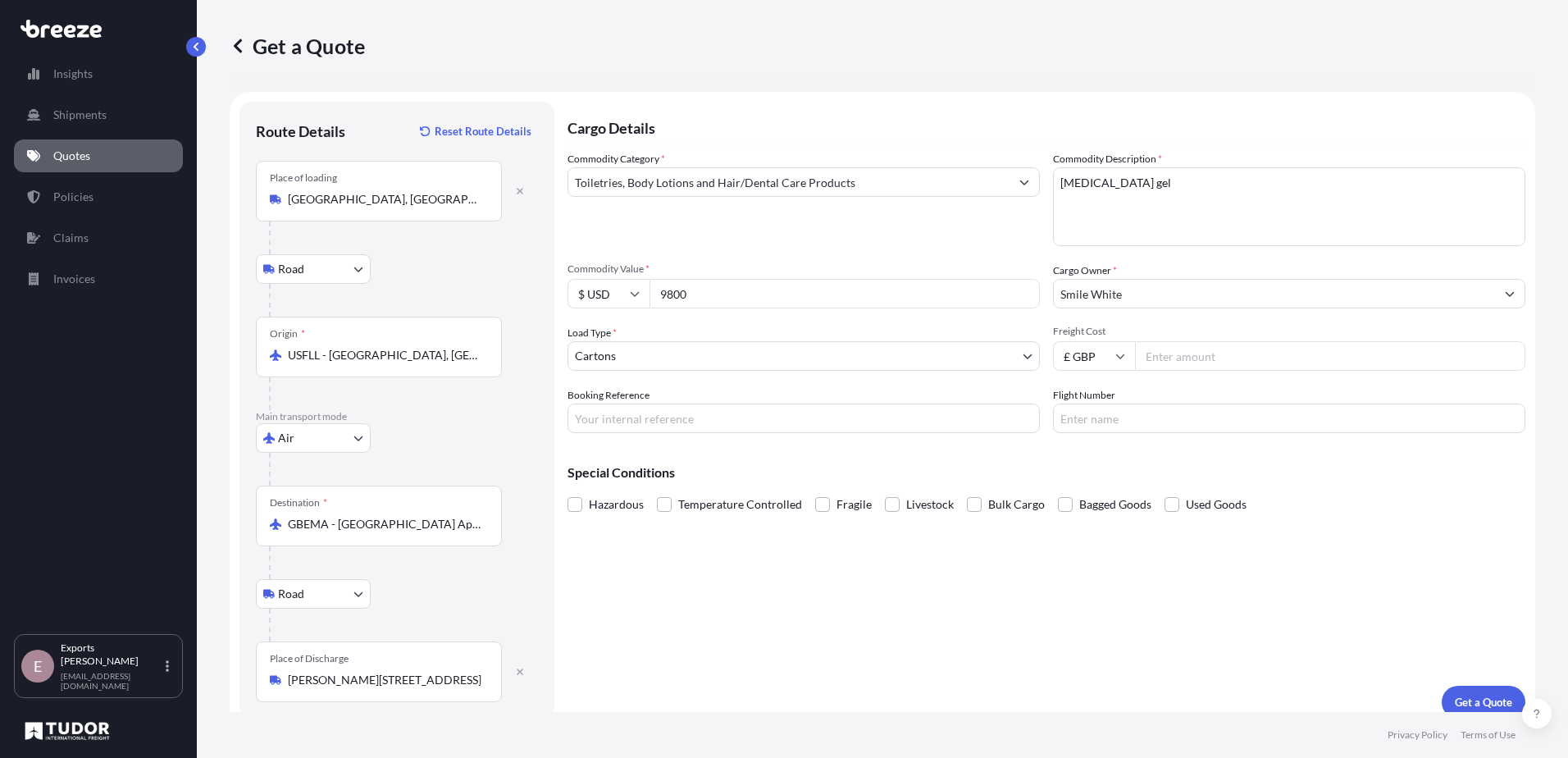
click at [1225, 360] on input "Freight Cost" at bounding box center [1330, 355] width 390 height 29
type input "230"
click at [785, 429] on input "Booking Reference" at bounding box center [803, 418] width 472 height 29
type input "175825"
click at [1087, 426] on input "Flight Number" at bounding box center [1289, 418] width 472 height 29
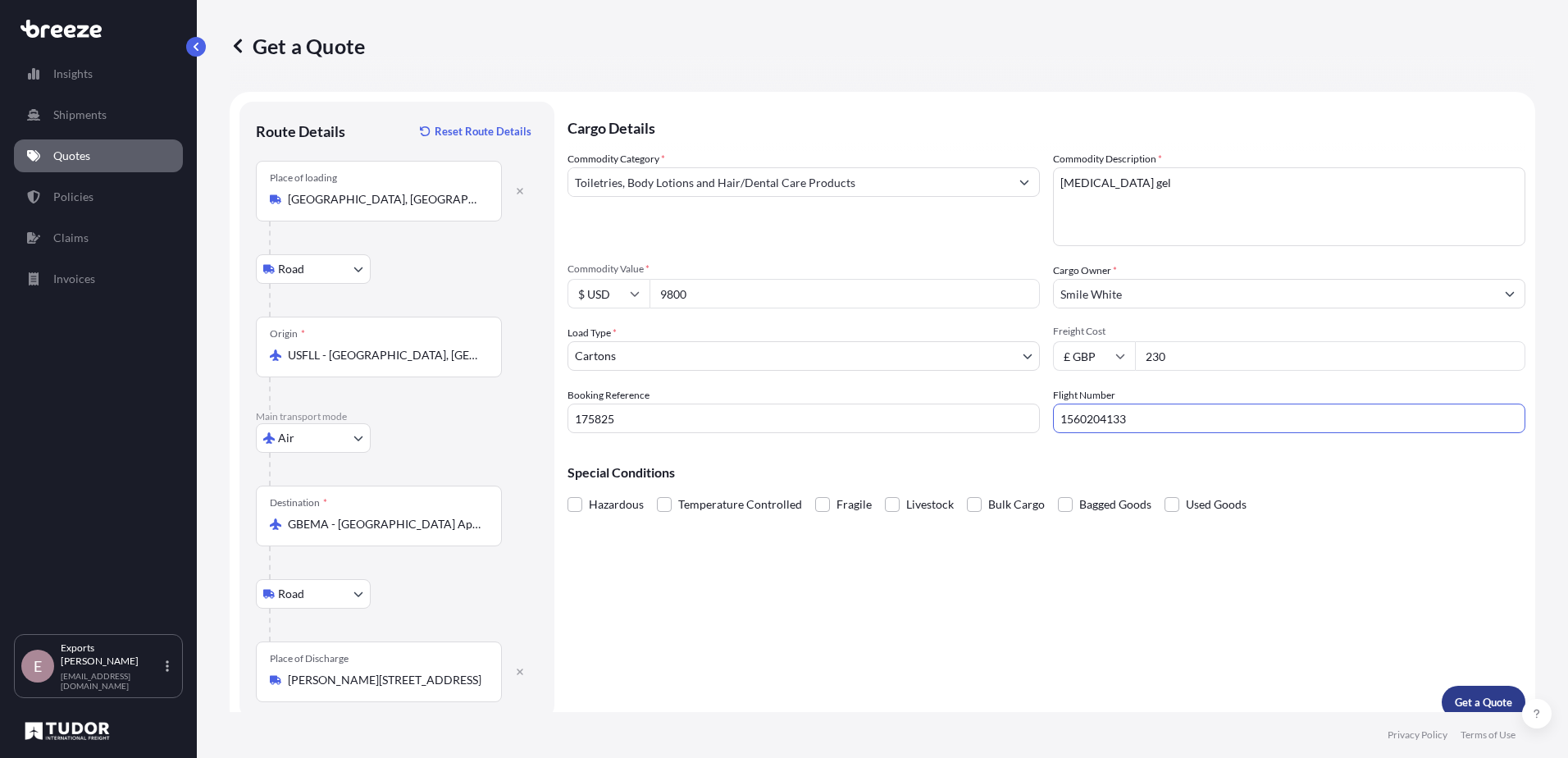
type input "1560204133"
click at [1455, 695] on p "Get a Quote" at bounding box center [1483, 702] width 57 height 16
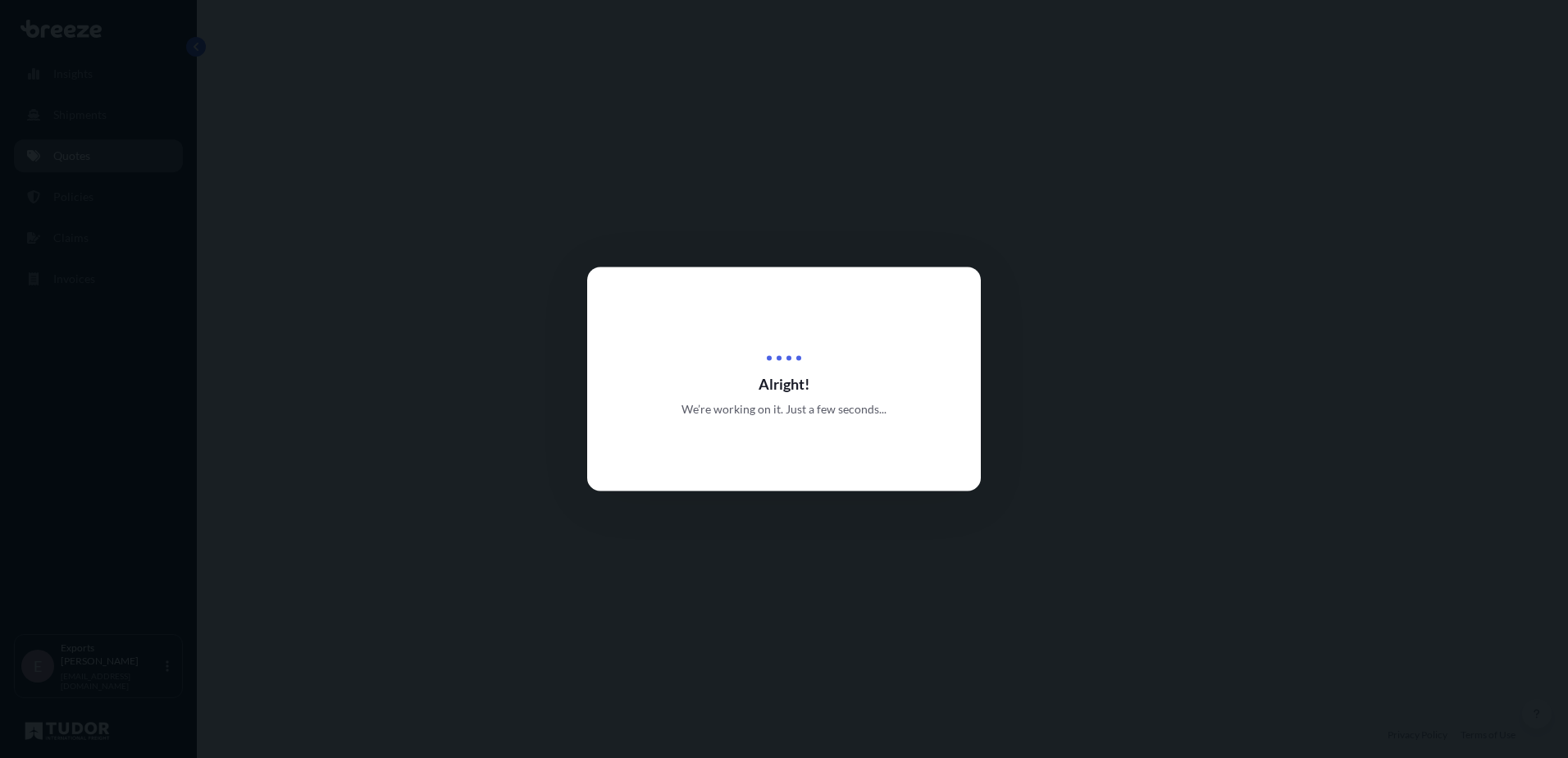
select select "Road"
select select "Air"
select select "Road"
select select "4"
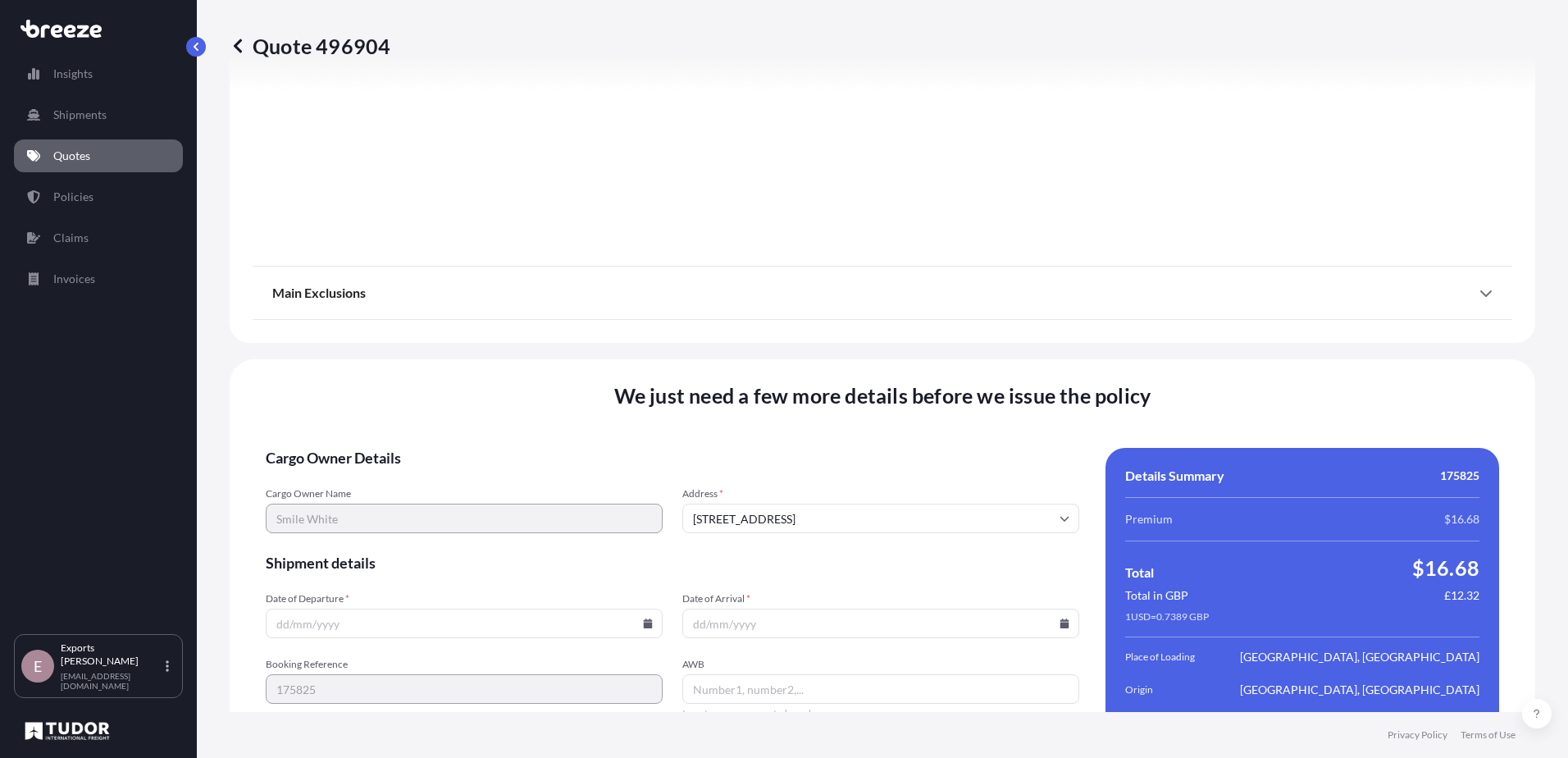
scroll to position [2173, 0]
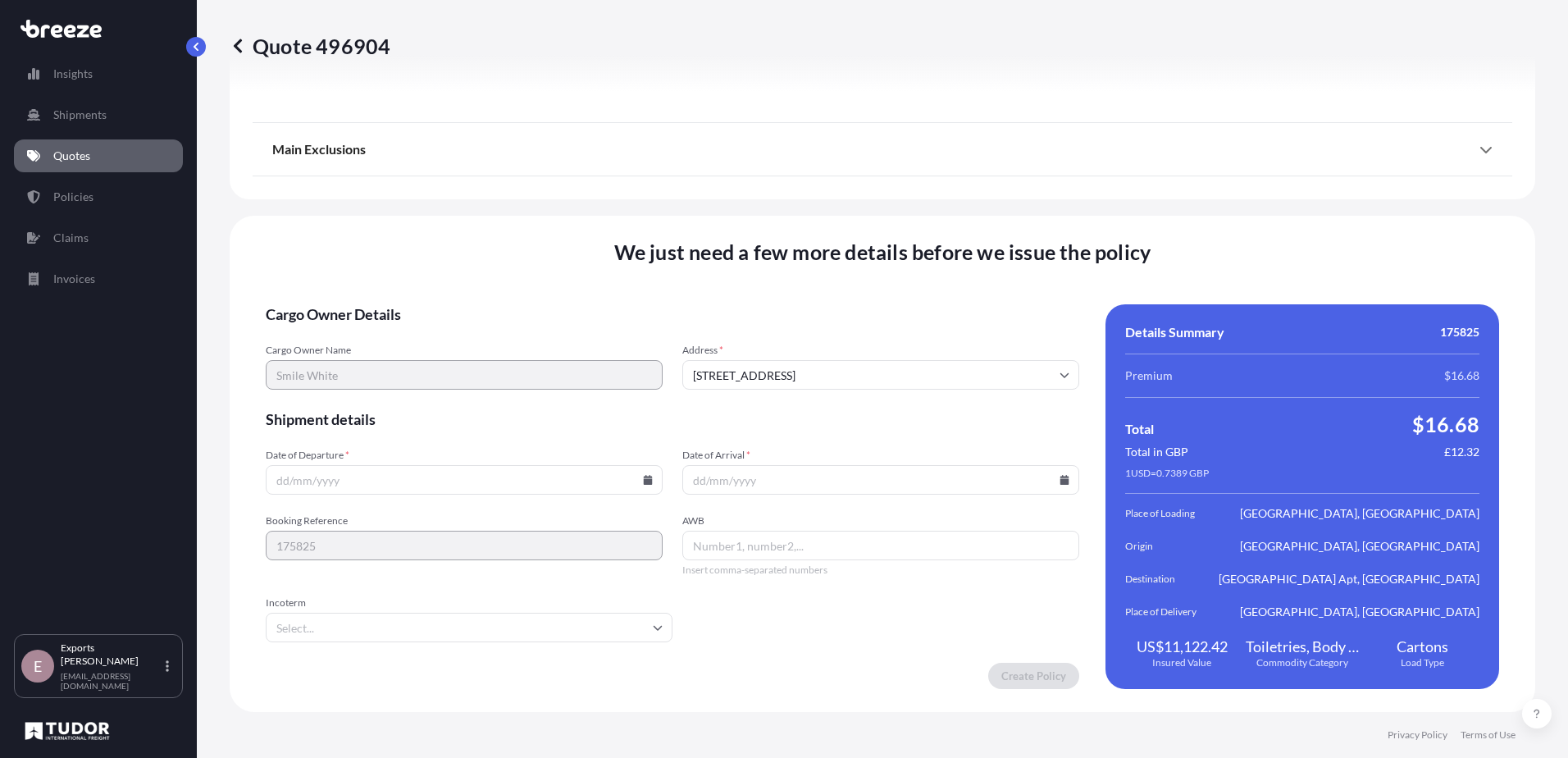
click at [349, 494] on input "Date of Departure *" at bounding box center [464, 479] width 397 height 29
type input "[DATE]"
click at [742, 539] on input "AWB" at bounding box center [881, 546] width 397 height 29
type input "1560204133"
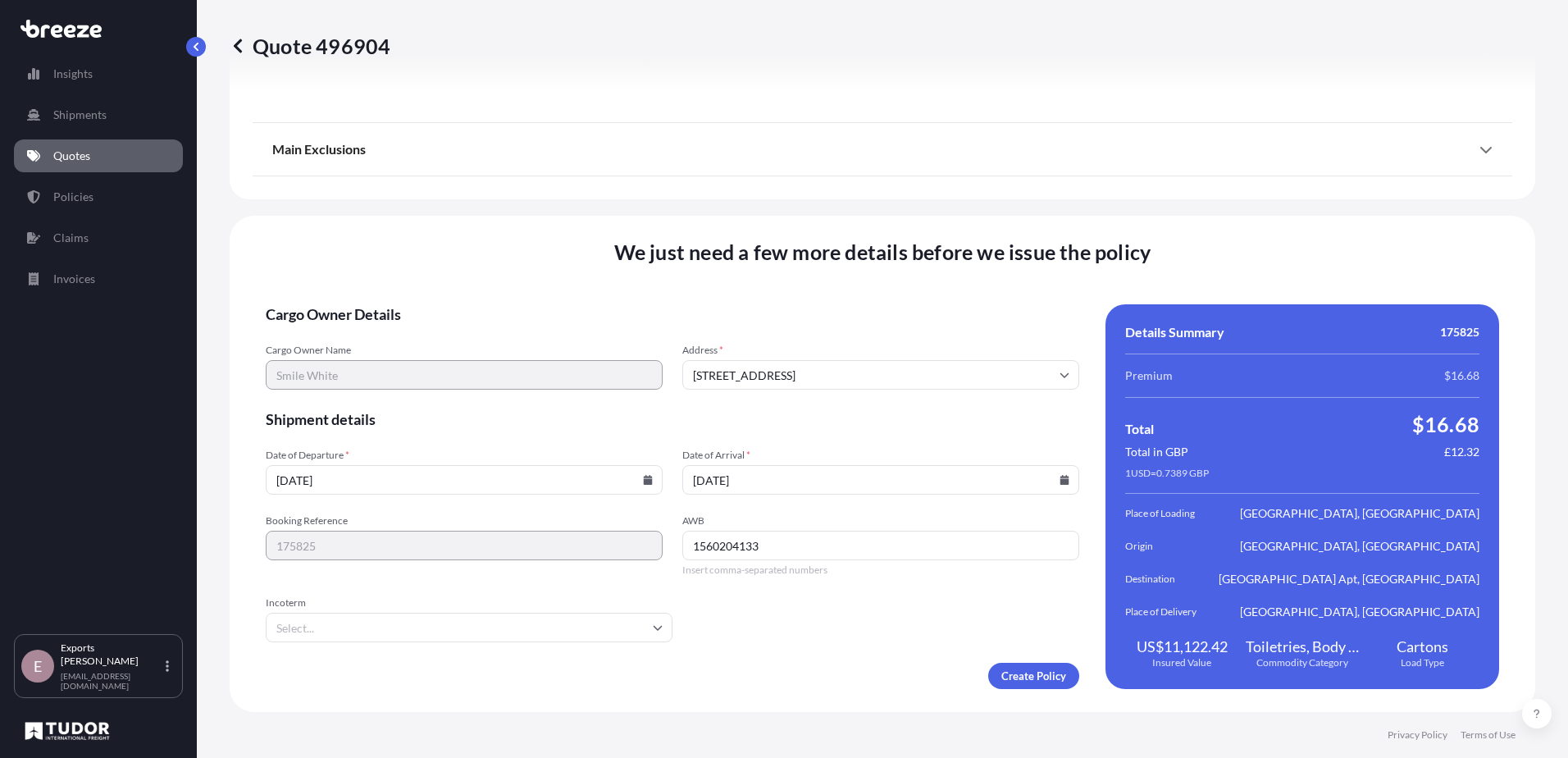
click at [441, 616] on input "Incoterm" at bounding box center [469, 627] width 407 height 29
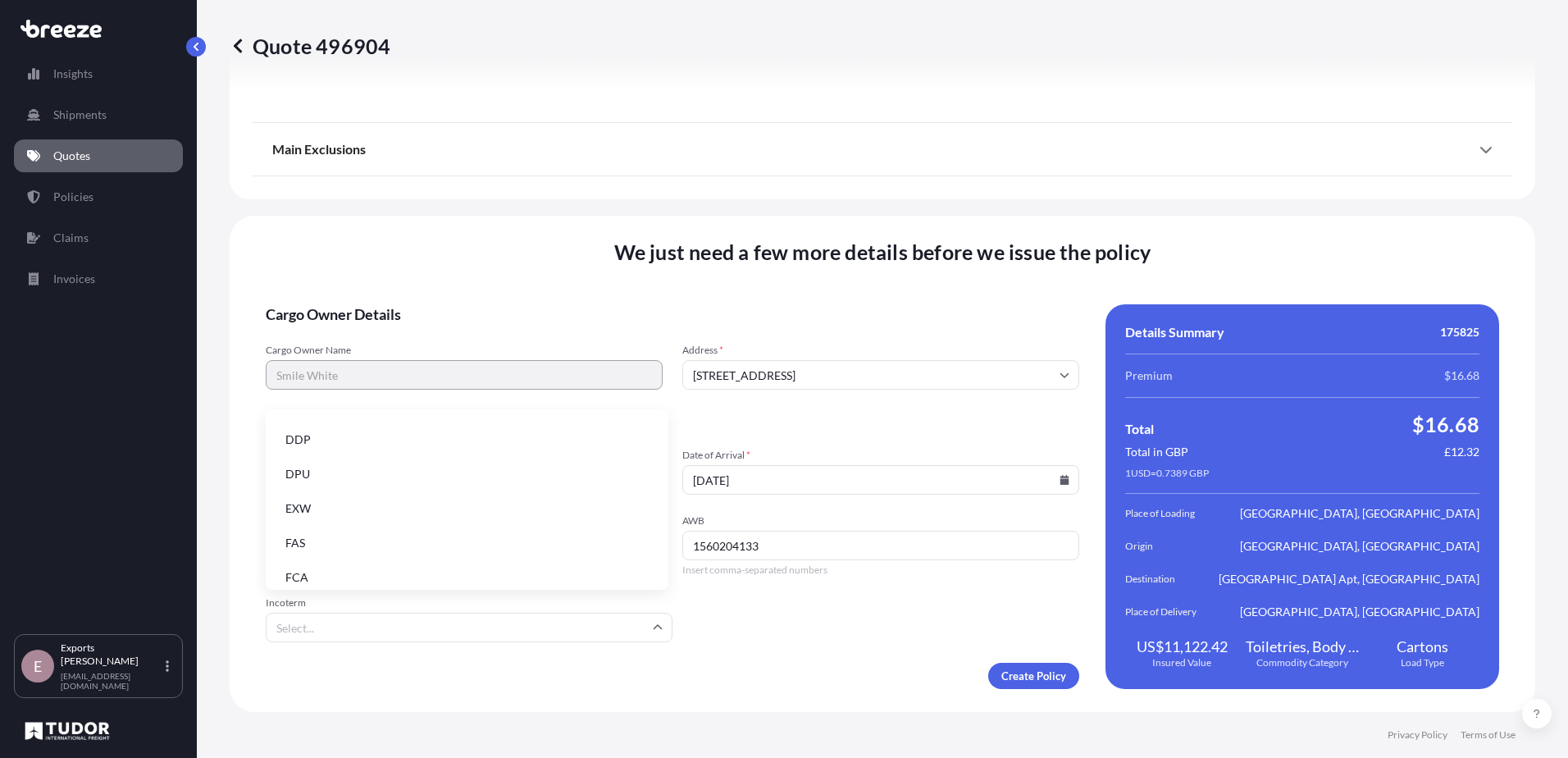
click at [326, 516] on li "EXW" at bounding box center [467, 508] width 390 height 31
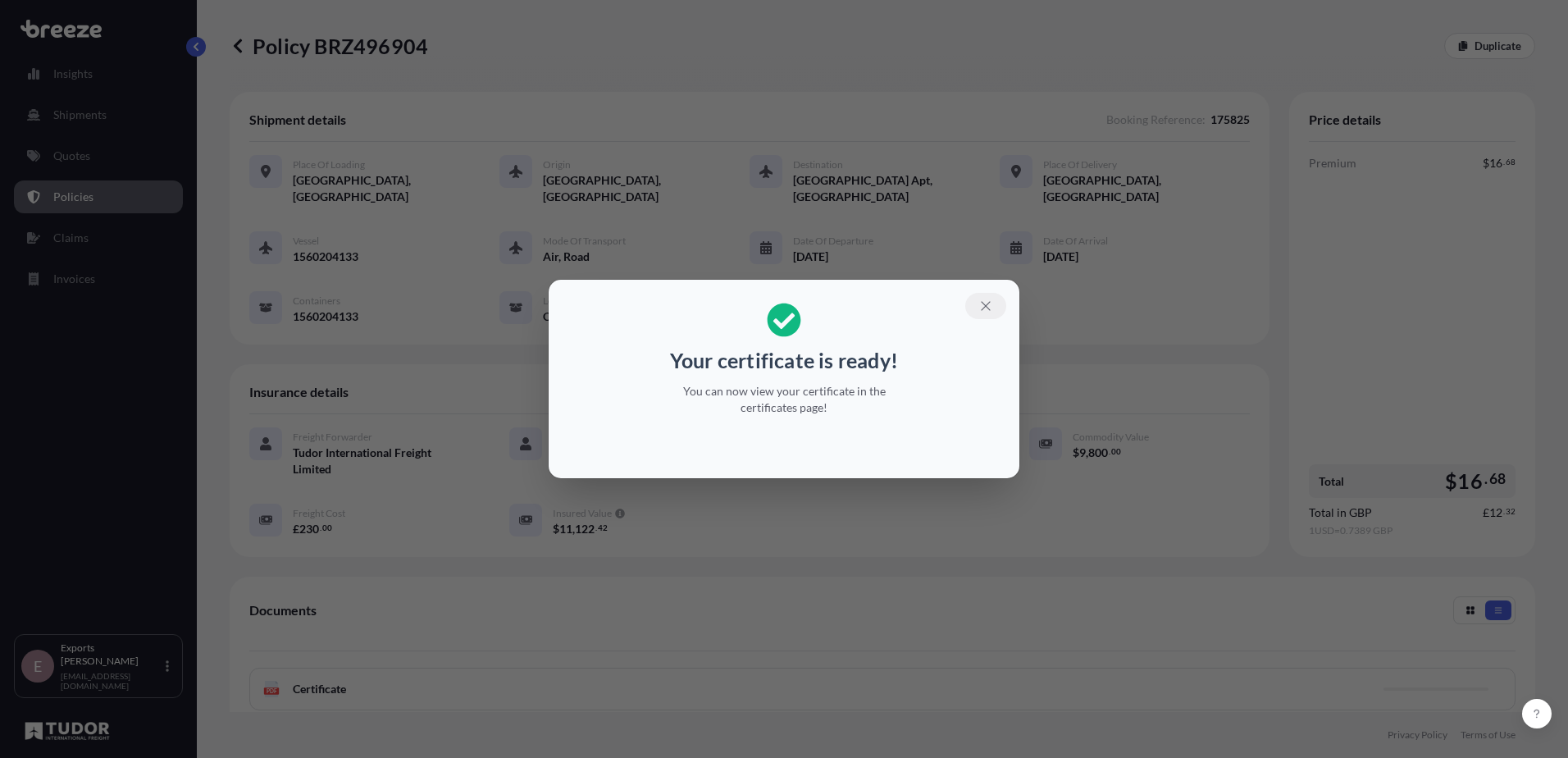
click at [988, 301] on icon "button" at bounding box center [985, 306] width 15 height 15
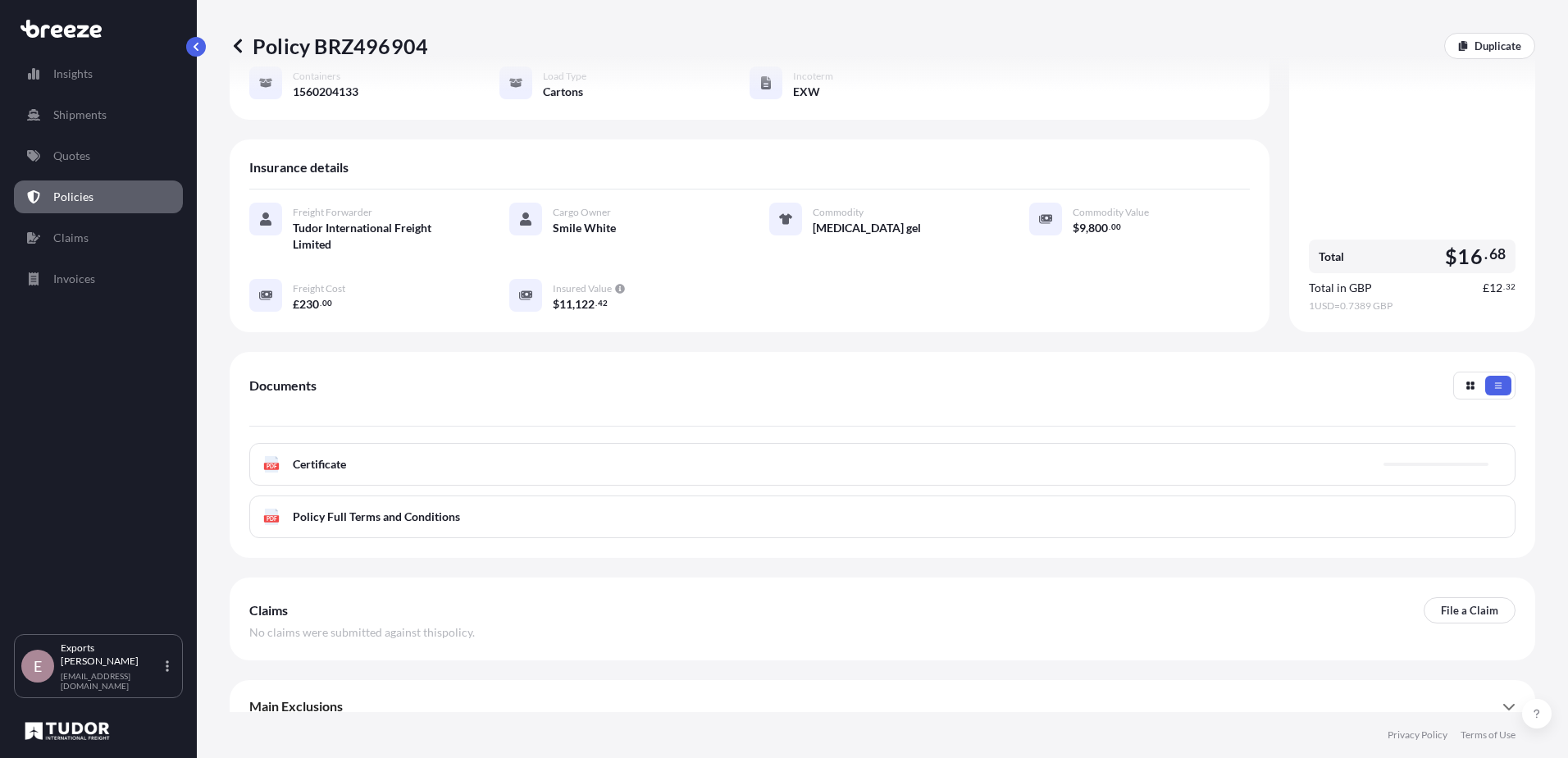
scroll to position [229, 0]
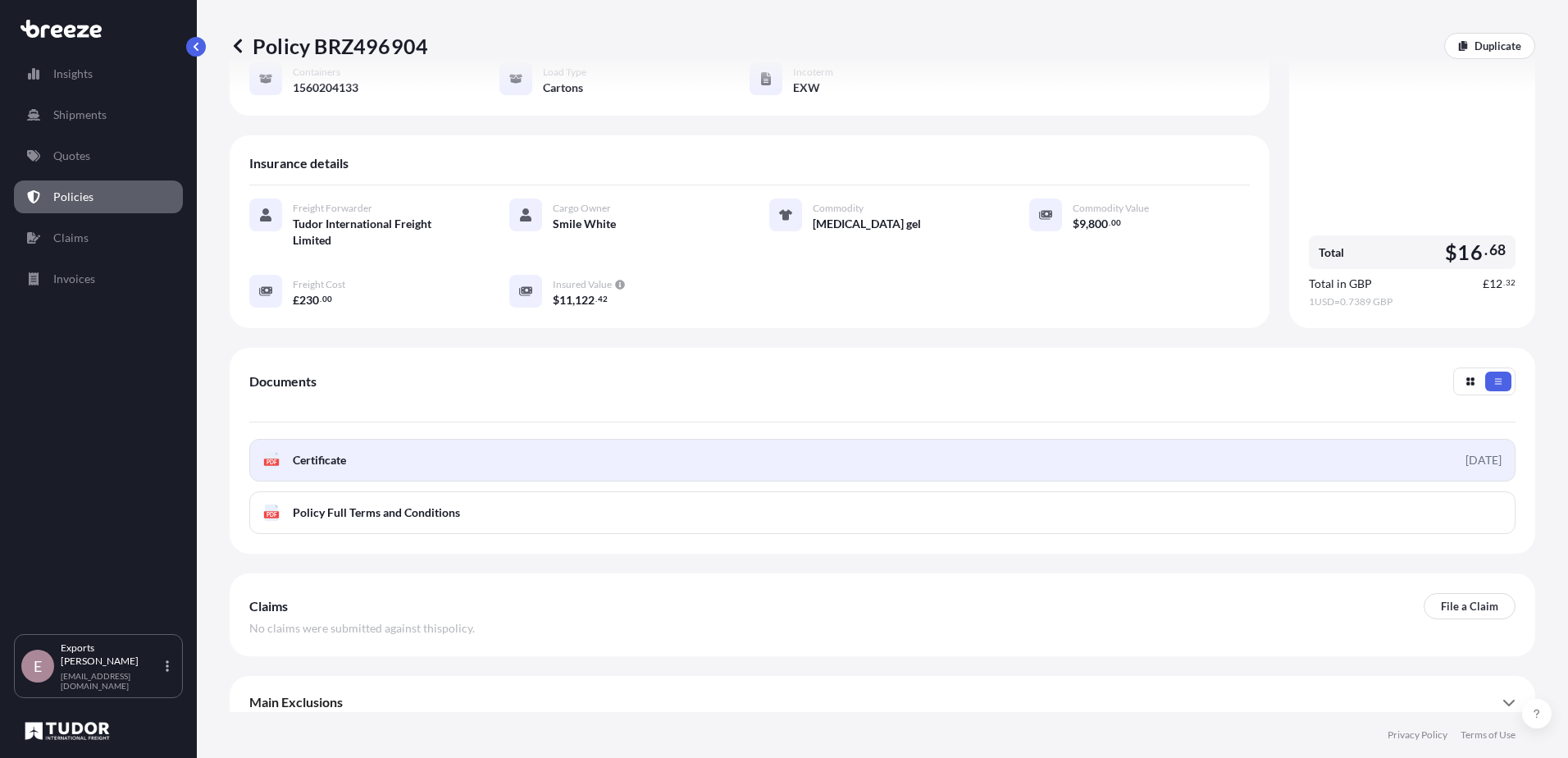
click at [394, 445] on link "PDF Certificate [DATE]" at bounding box center [882, 461] width 1266 height 43
